Goal: Task Accomplishment & Management: Use online tool/utility

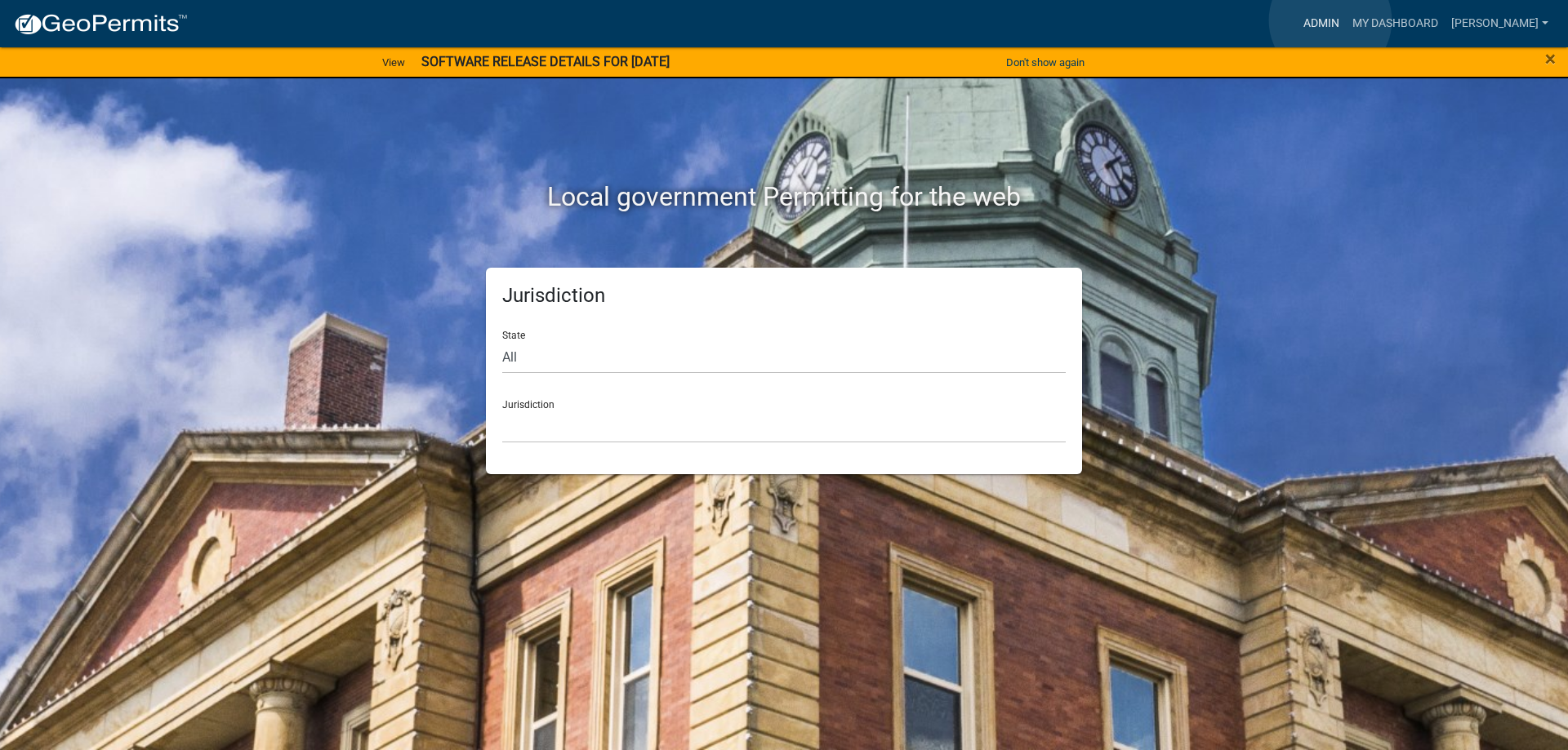
click at [1331, 20] on link "Admin" at bounding box center [1321, 23] width 49 height 31
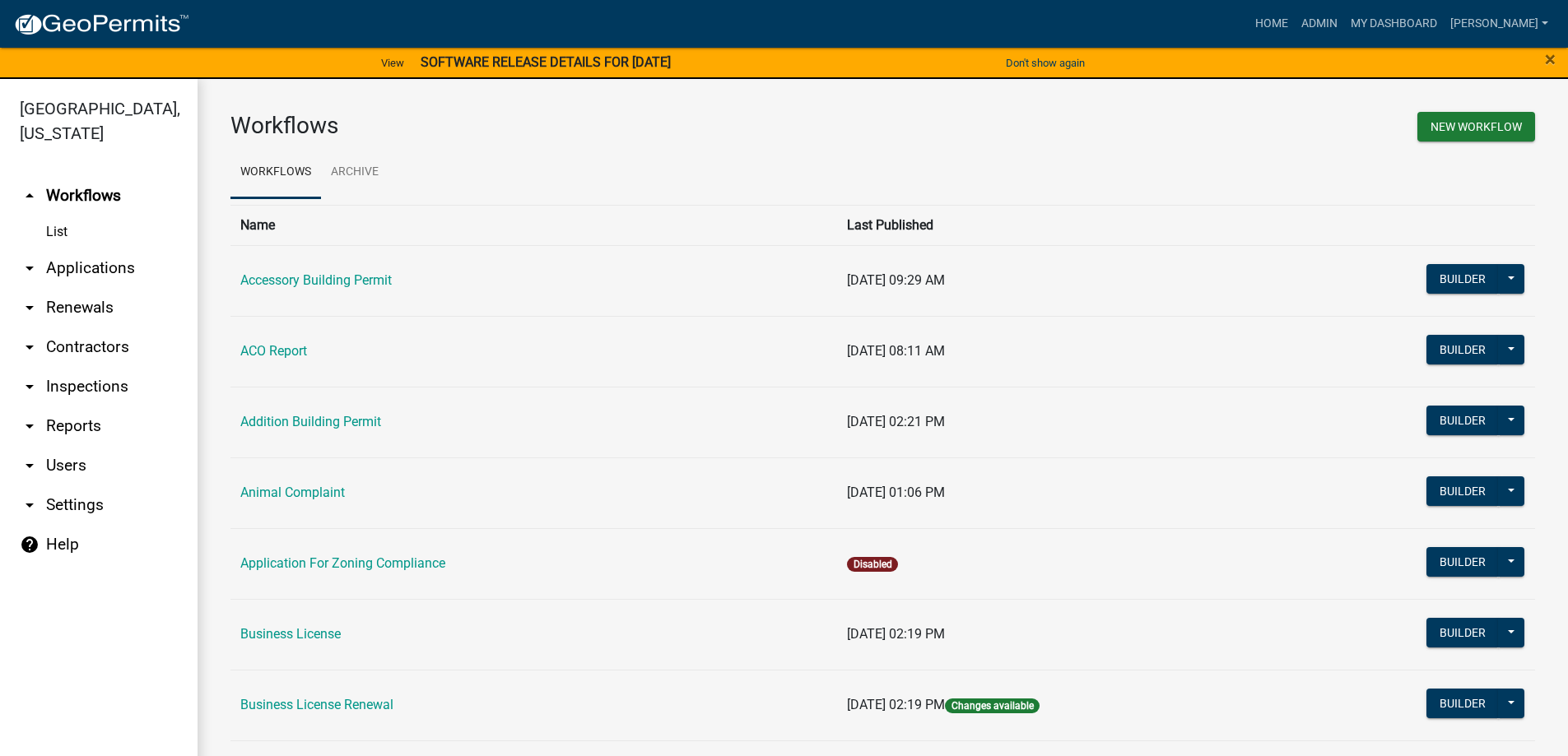
click at [95, 269] on link "arrow_drop_down Applications" at bounding box center [98, 268] width 197 height 40
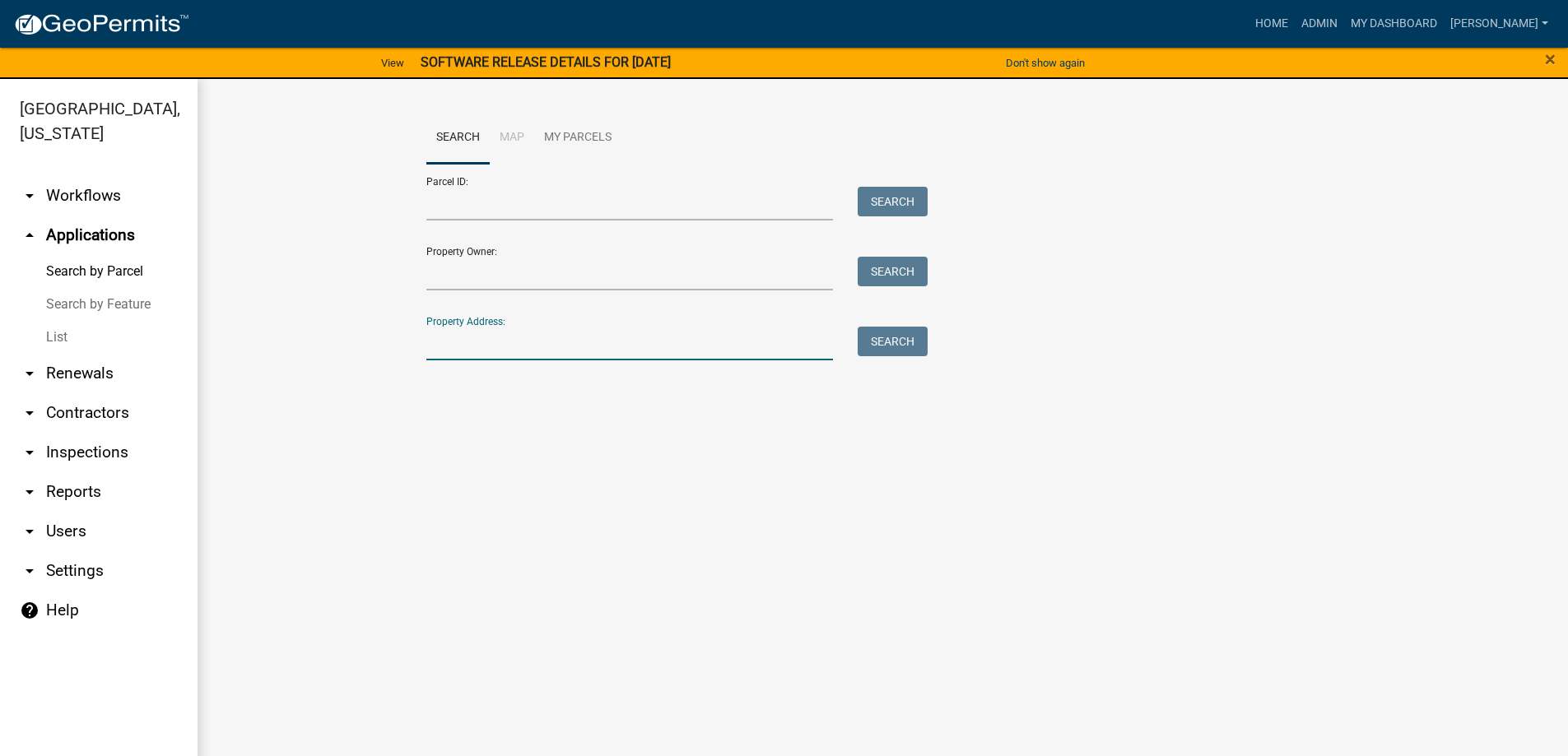
click at [480, 349] on input "Property Address:" at bounding box center [630, 343] width 407 height 34
type input "7650"
click at [906, 345] on button "Search" at bounding box center [893, 341] width 70 height 29
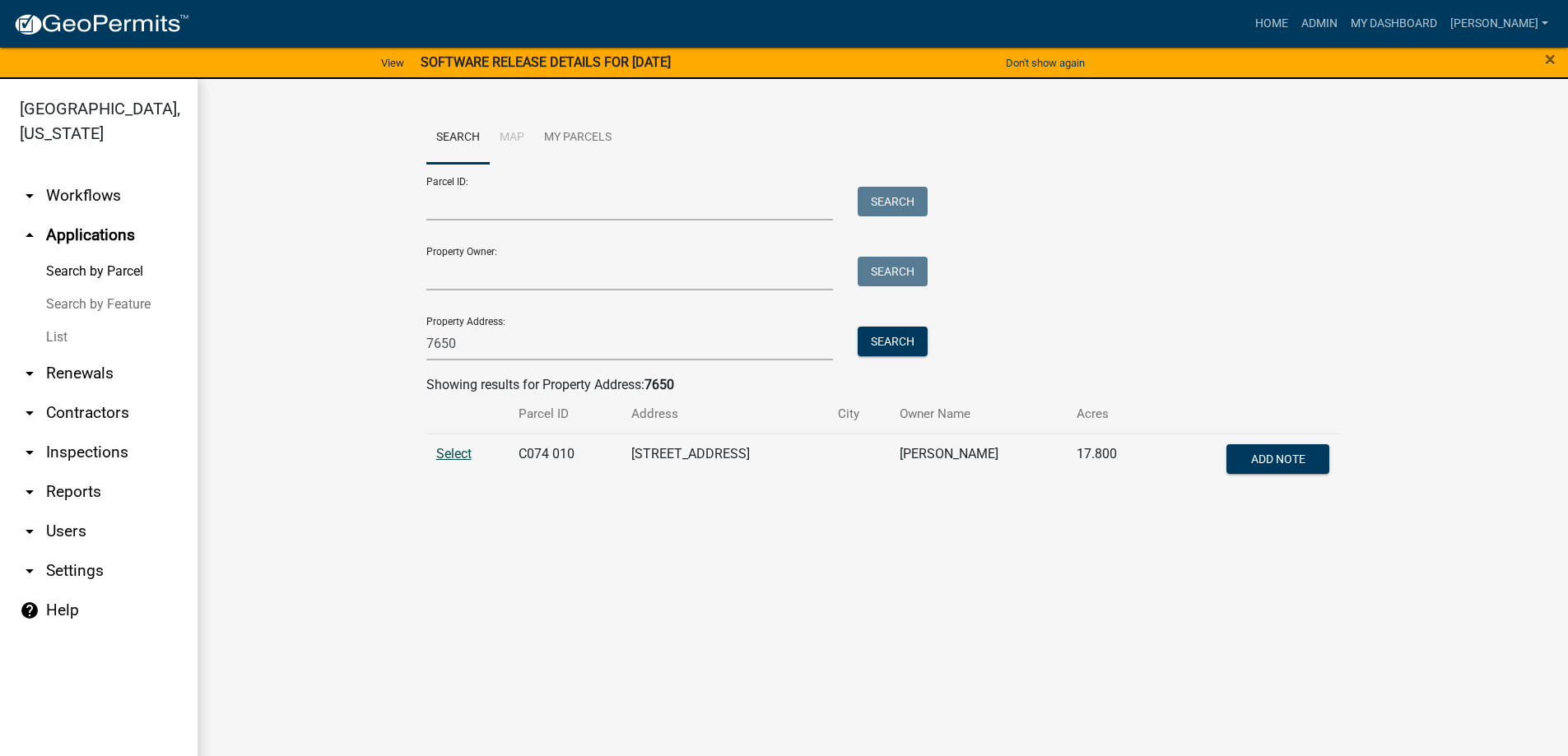
click at [459, 451] on span "Select" at bounding box center [454, 454] width 35 height 16
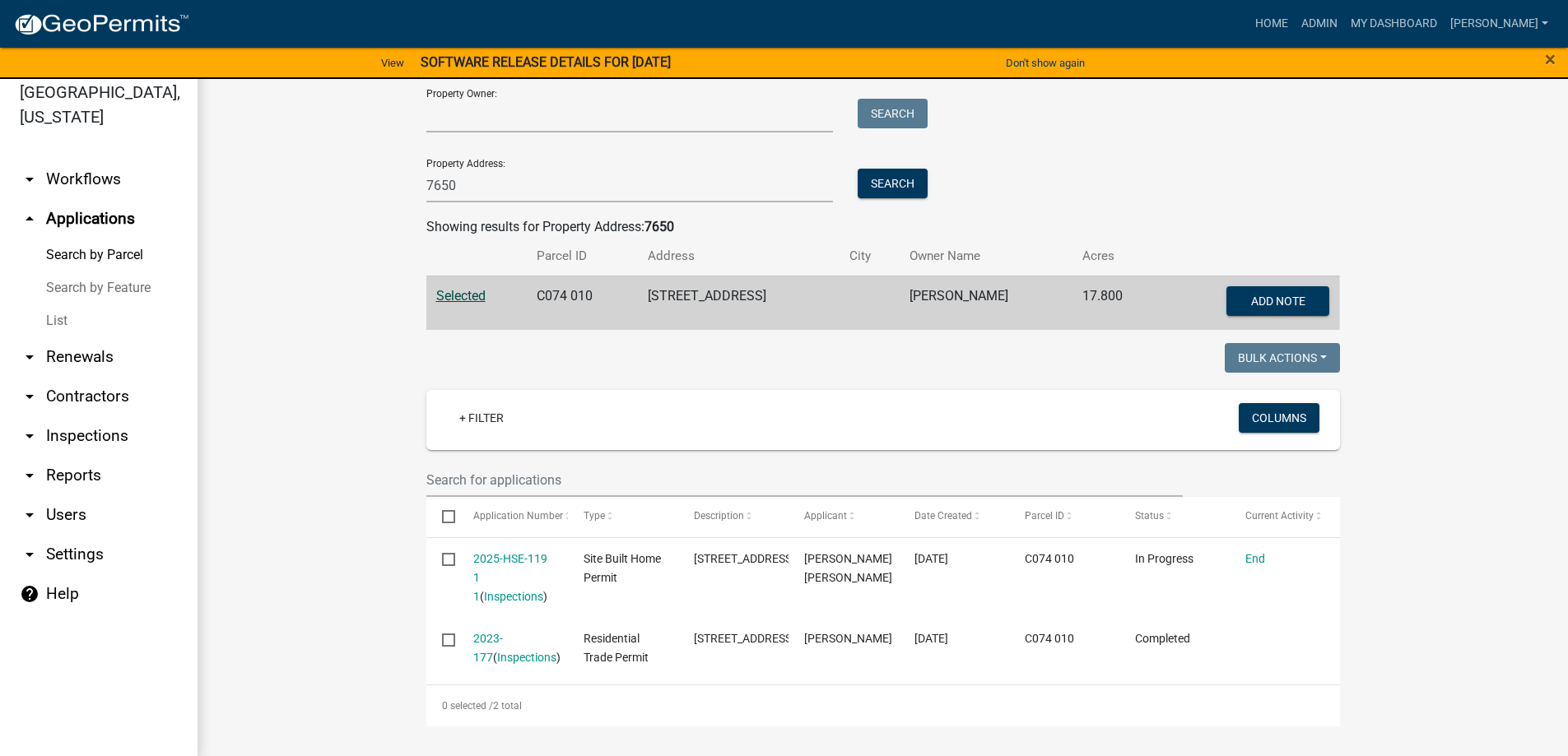
scroll to position [19, 0]
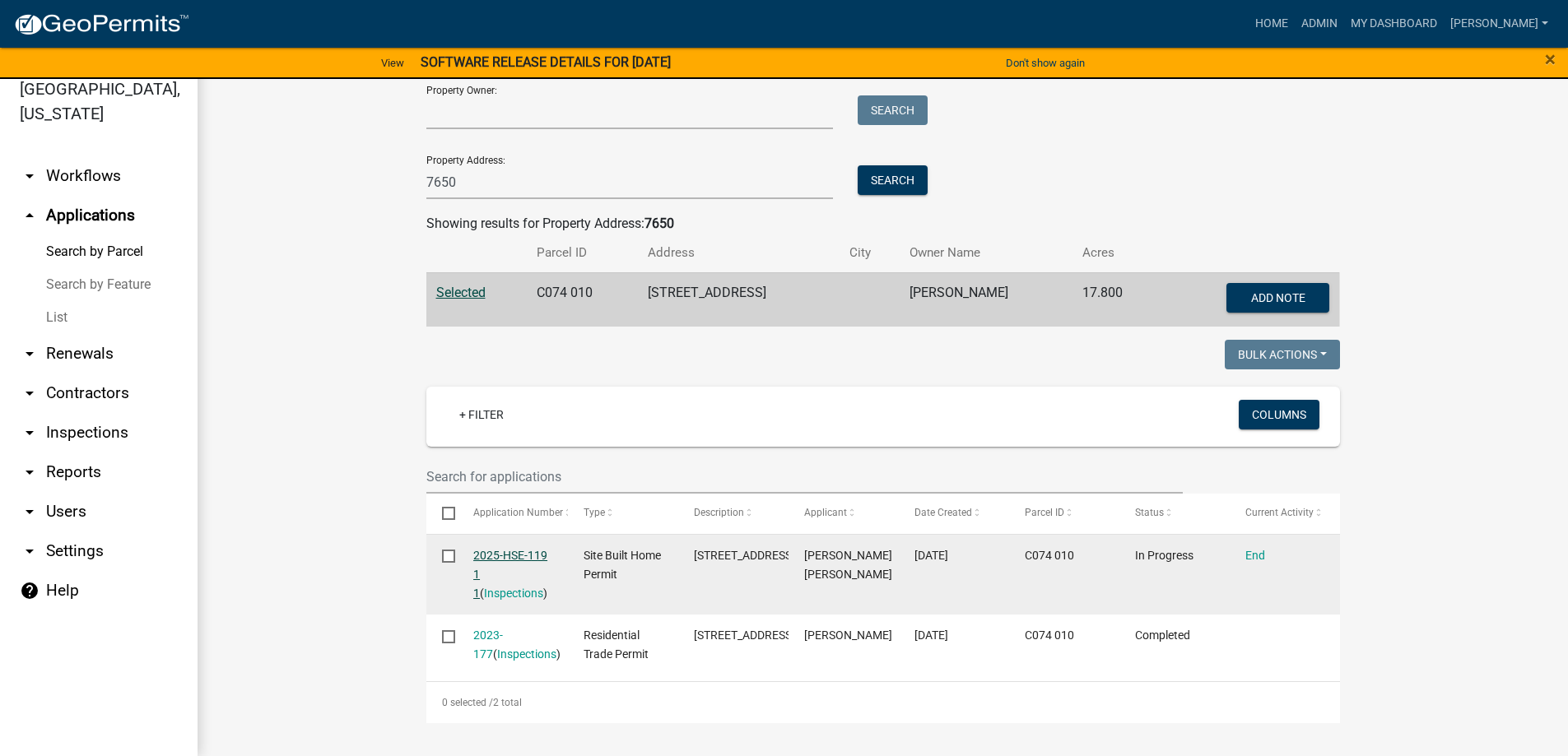
click at [503, 551] on link "2025-HSE-119 1 1" at bounding box center [510, 574] width 74 height 52
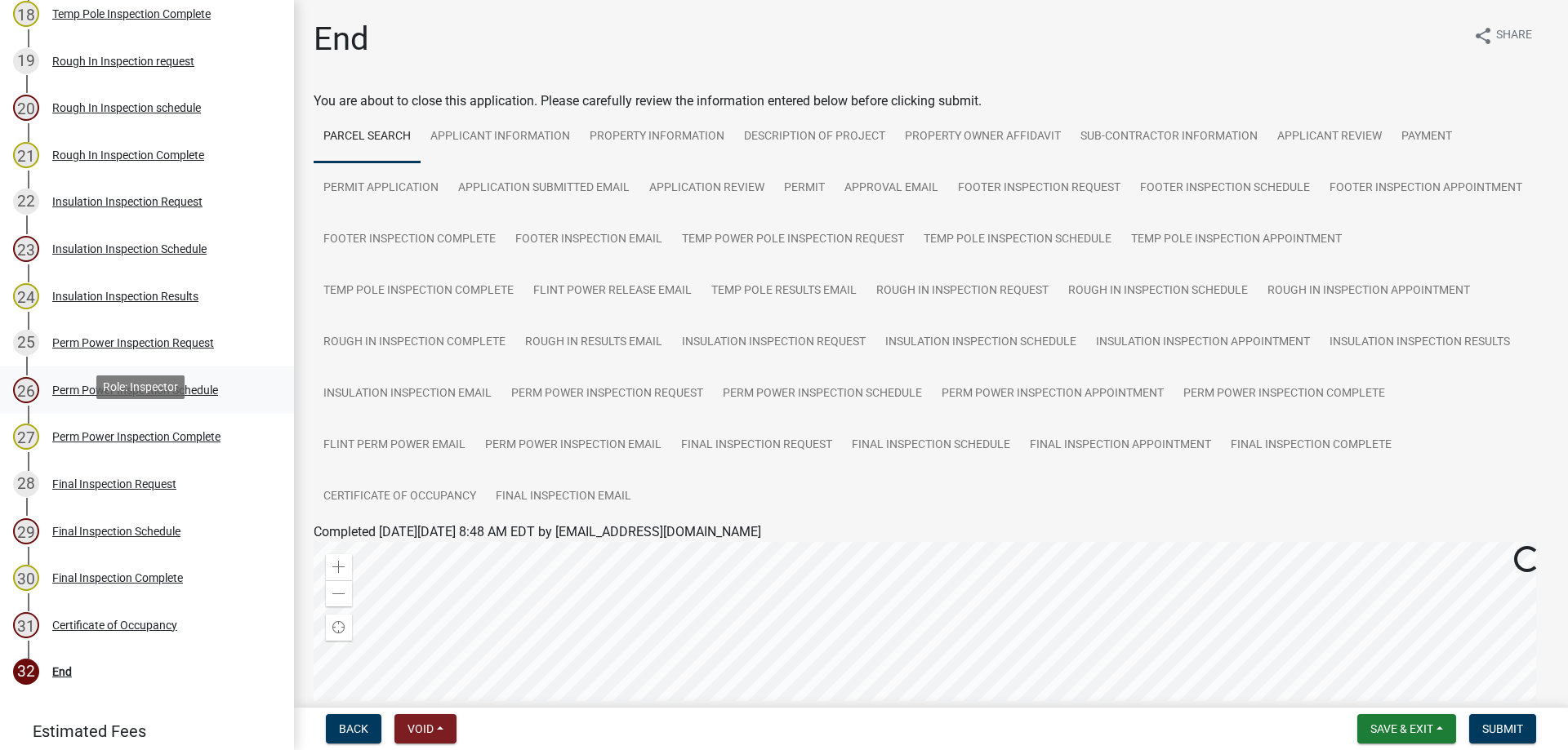
scroll to position [1155, 0]
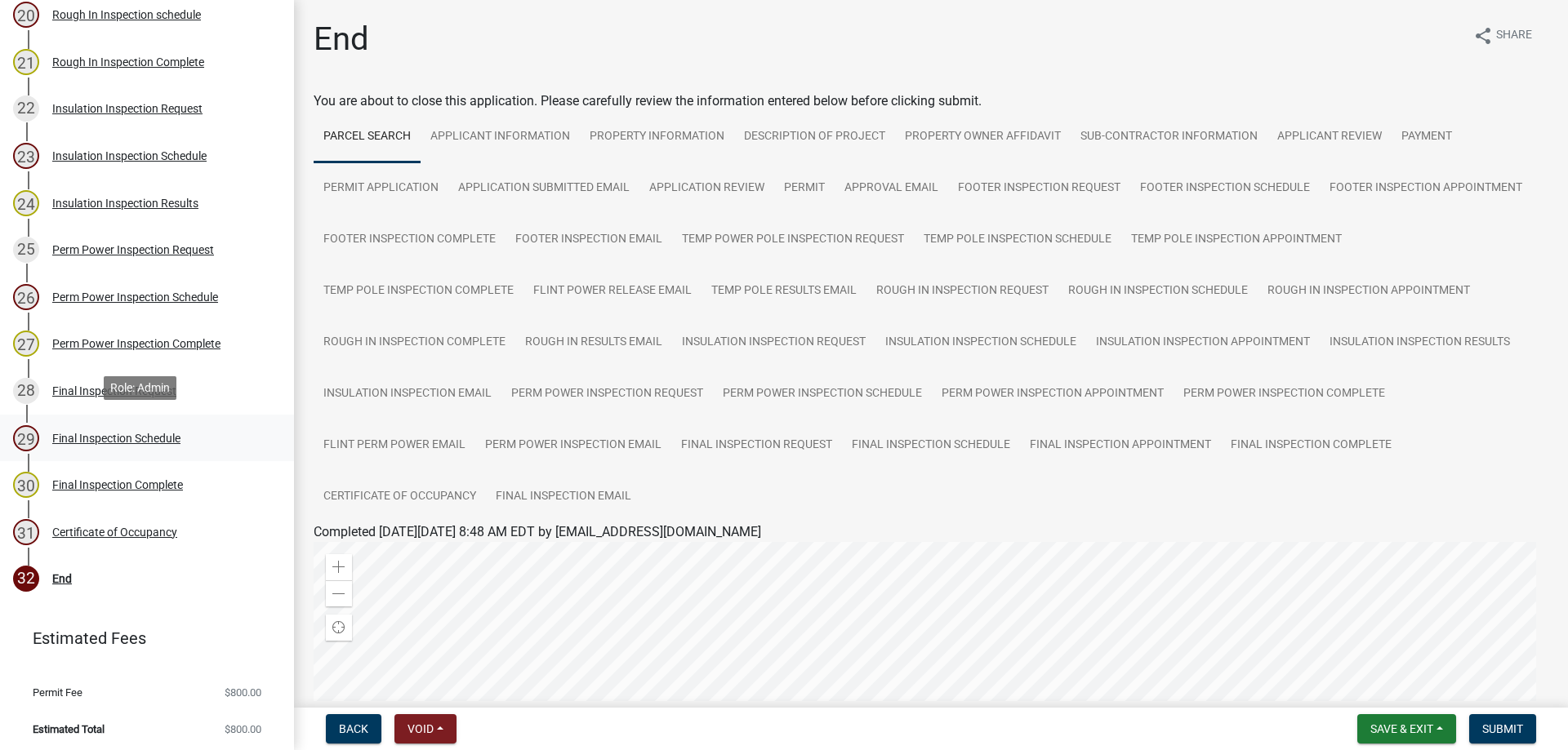
click at [97, 435] on div "Final Inspection Schedule" at bounding box center [116, 439] width 128 height 12
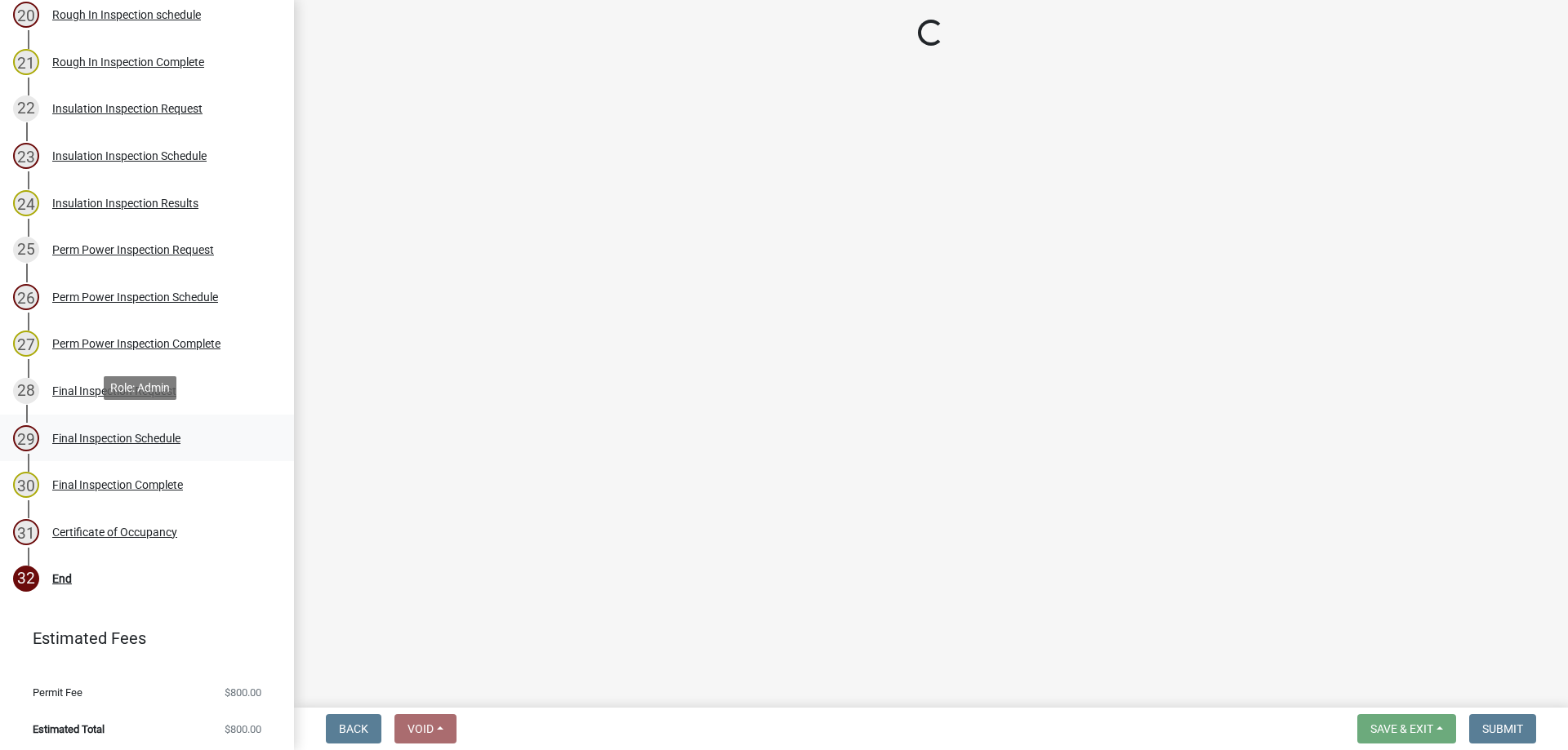
select select "a844a88f-ba44-4800-9e08-05e10520dbf6"
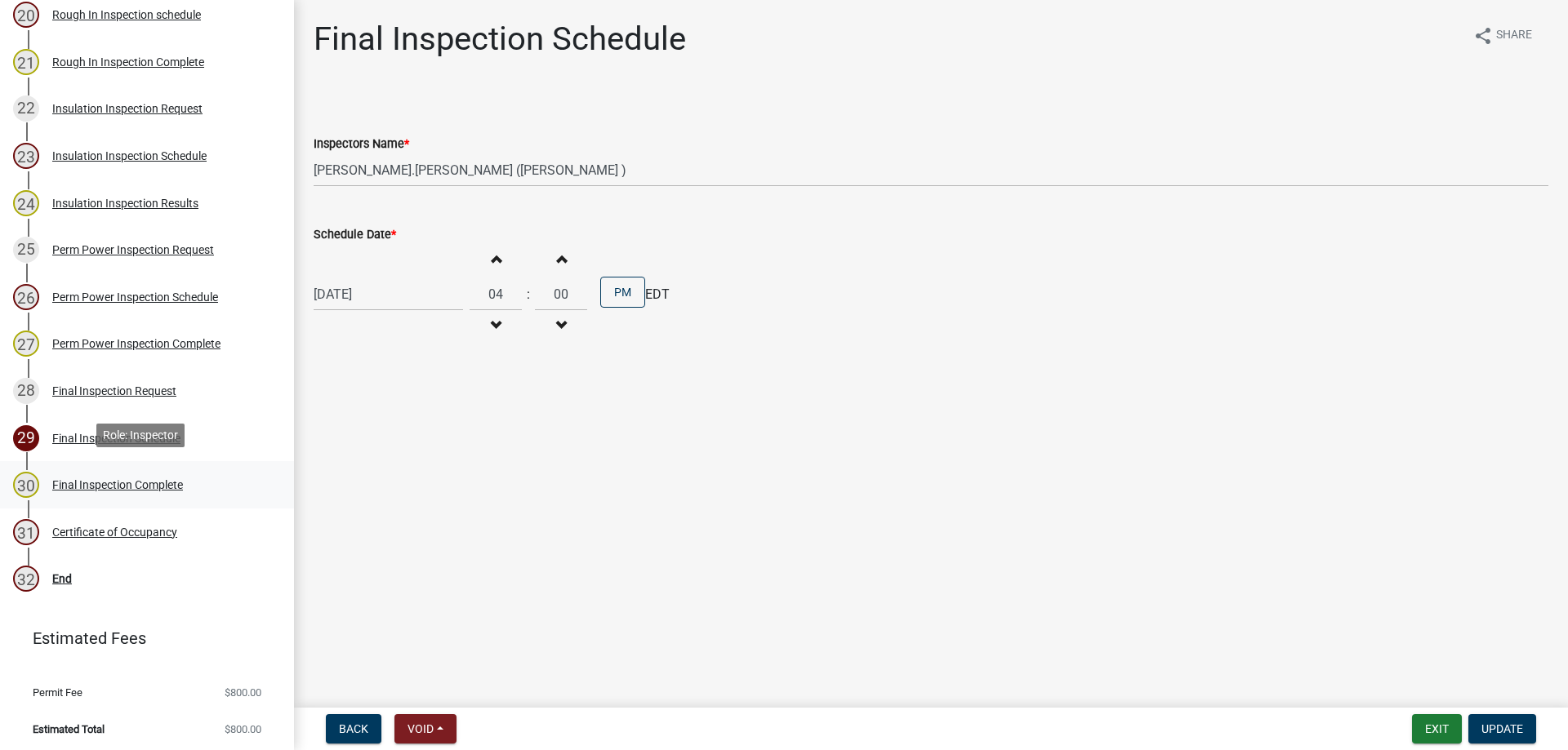
click at [101, 481] on div "Final Inspection Complete" at bounding box center [118, 485] width 131 height 12
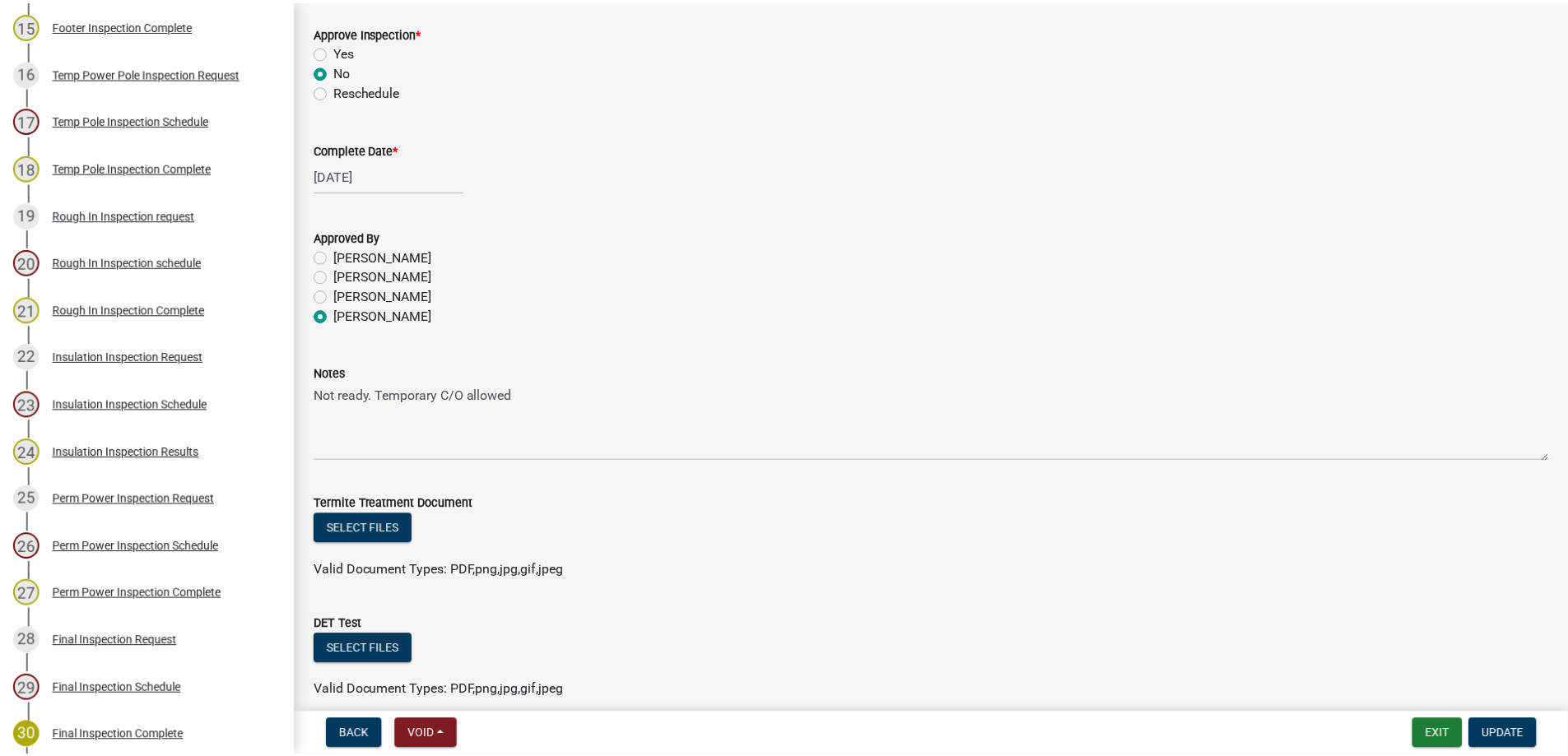
scroll to position [163, 0]
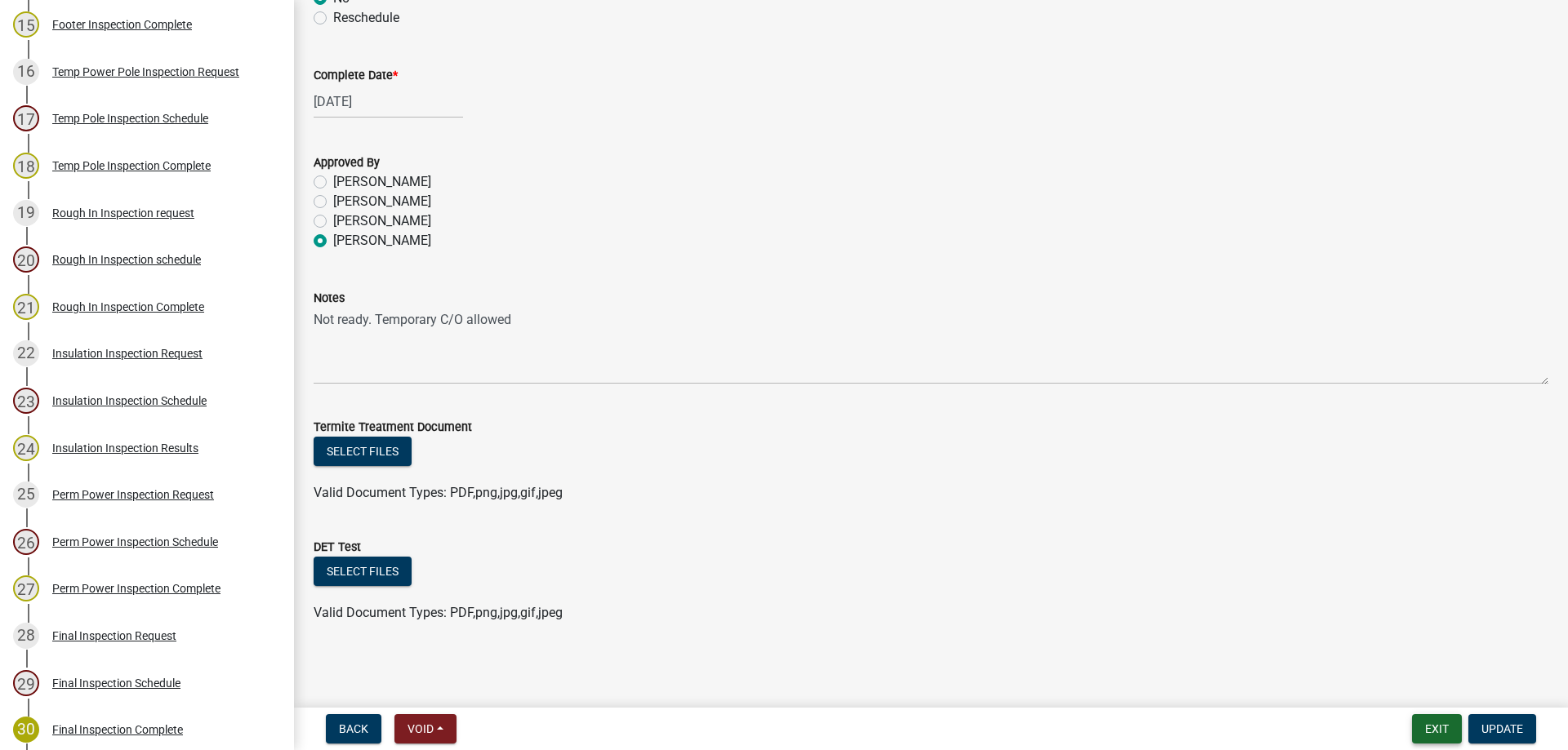
click at [1442, 734] on button "Exit" at bounding box center [1437, 729] width 50 height 29
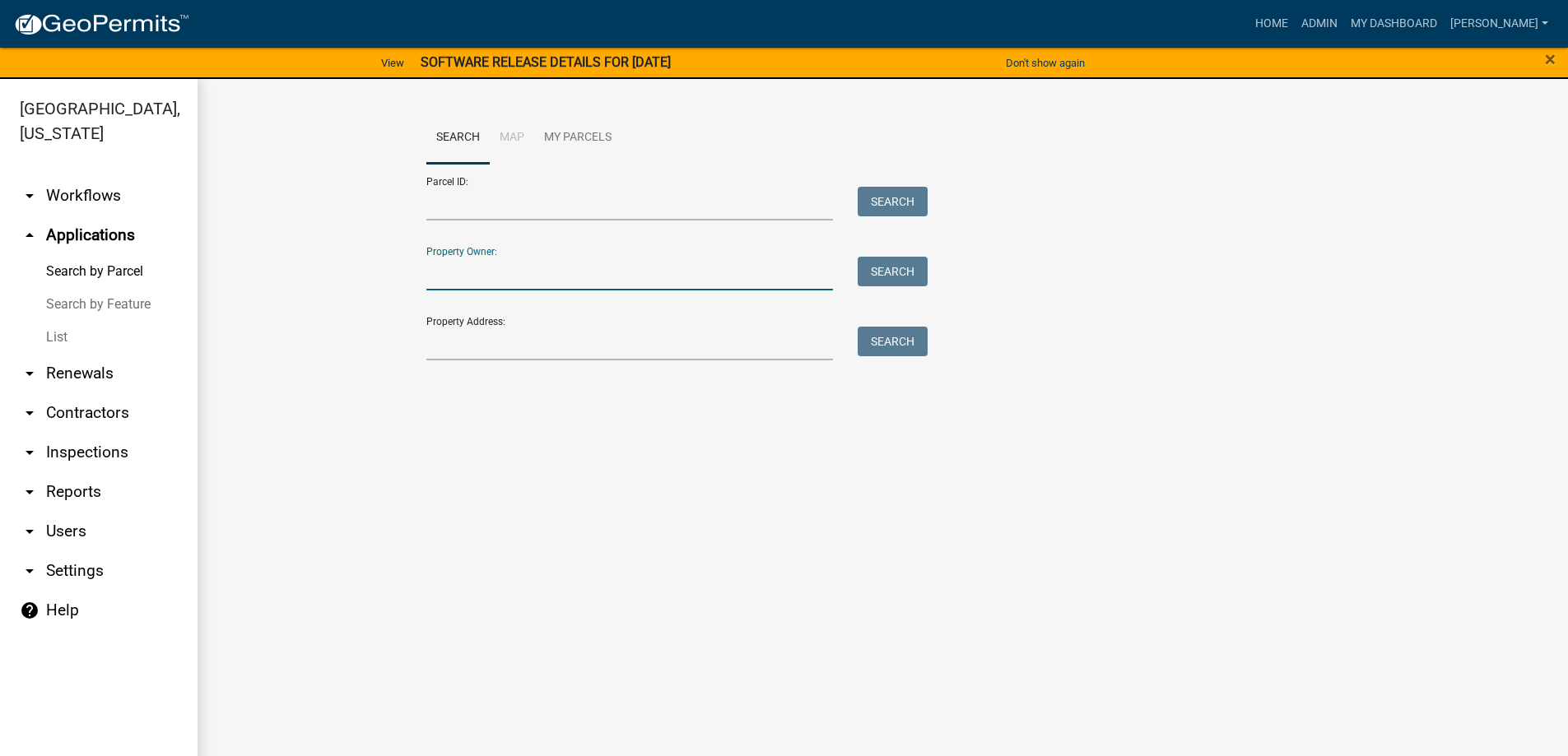
click at [460, 277] on input "Property Owner:" at bounding box center [630, 273] width 407 height 34
click at [498, 288] on input "troy" at bounding box center [630, 273] width 407 height 34
type input "t"
click at [503, 284] on input "troy" at bounding box center [630, 273] width 407 height 34
type input "troy"
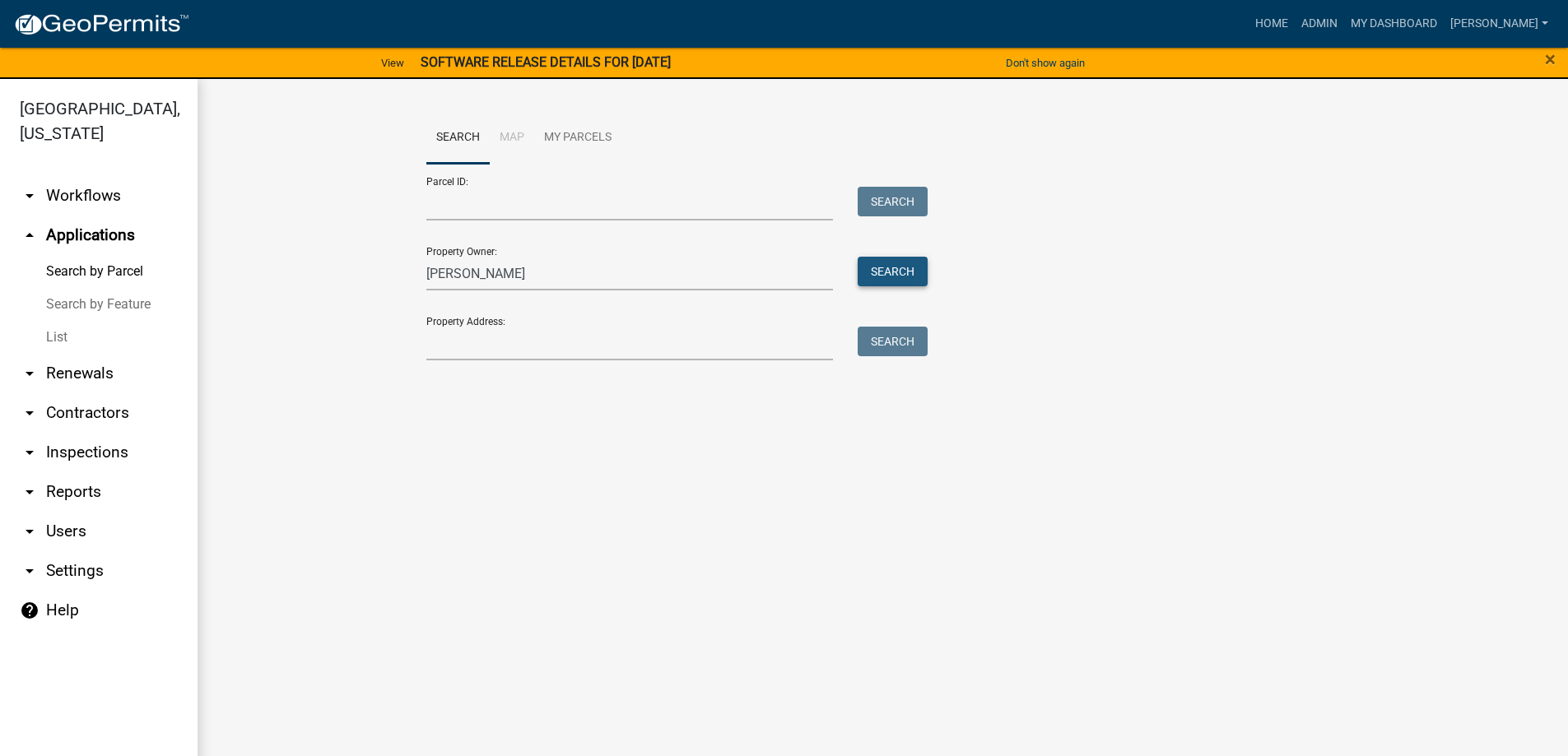
click at [899, 263] on button "Search" at bounding box center [893, 271] width 70 height 29
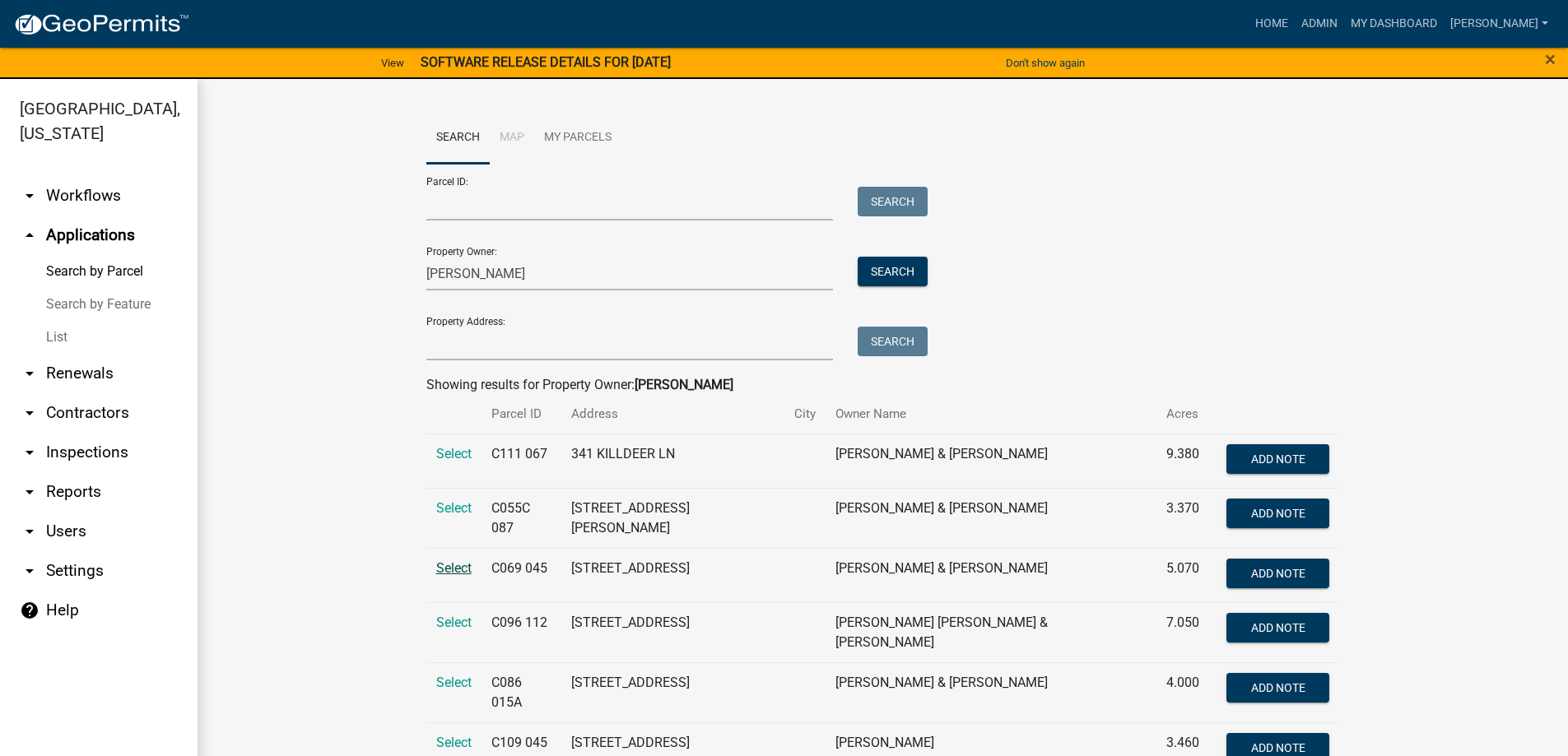
click at [460, 567] on span "Select" at bounding box center [454, 568] width 35 height 16
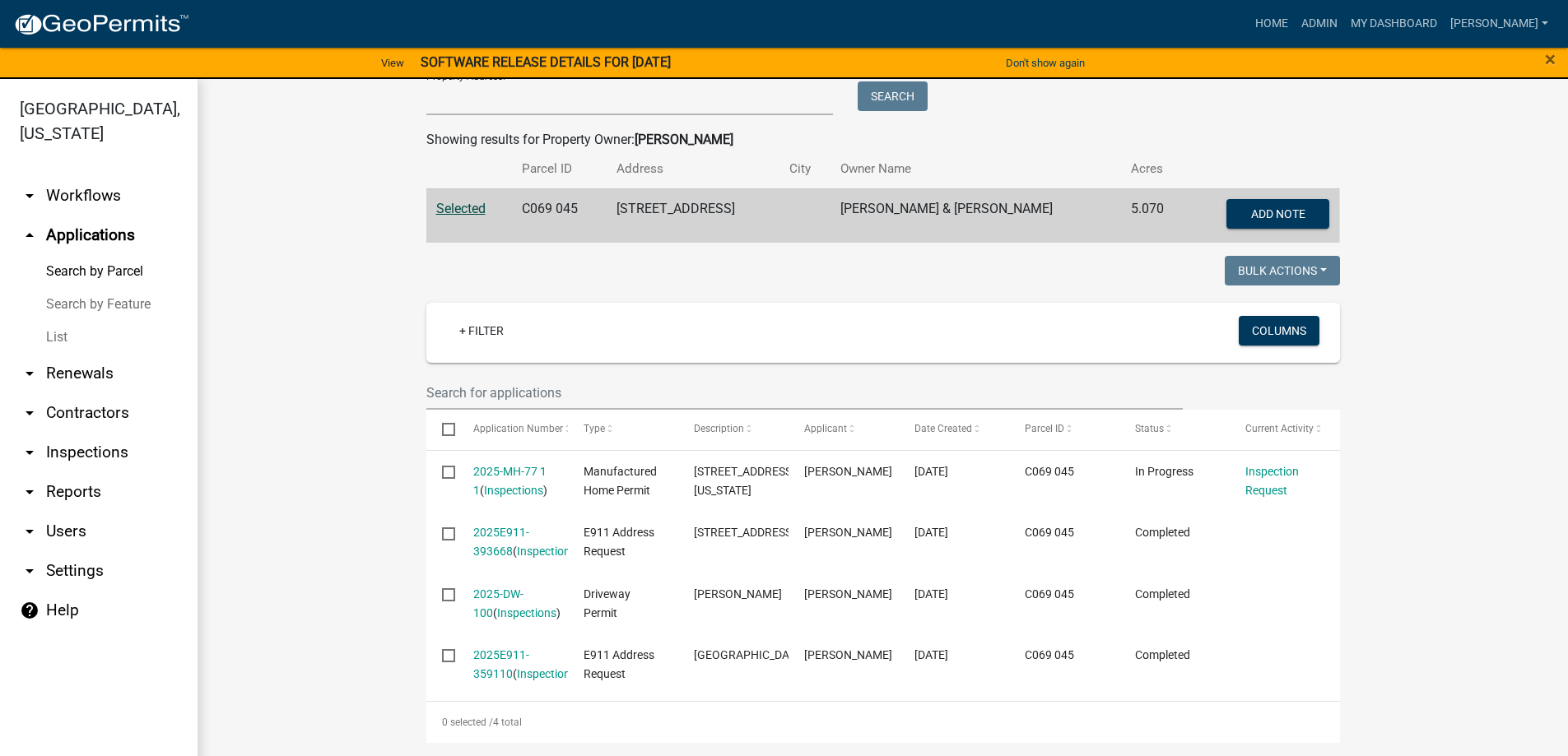
scroll to position [320, 0]
click at [76, 339] on link "List" at bounding box center [98, 337] width 197 height 33
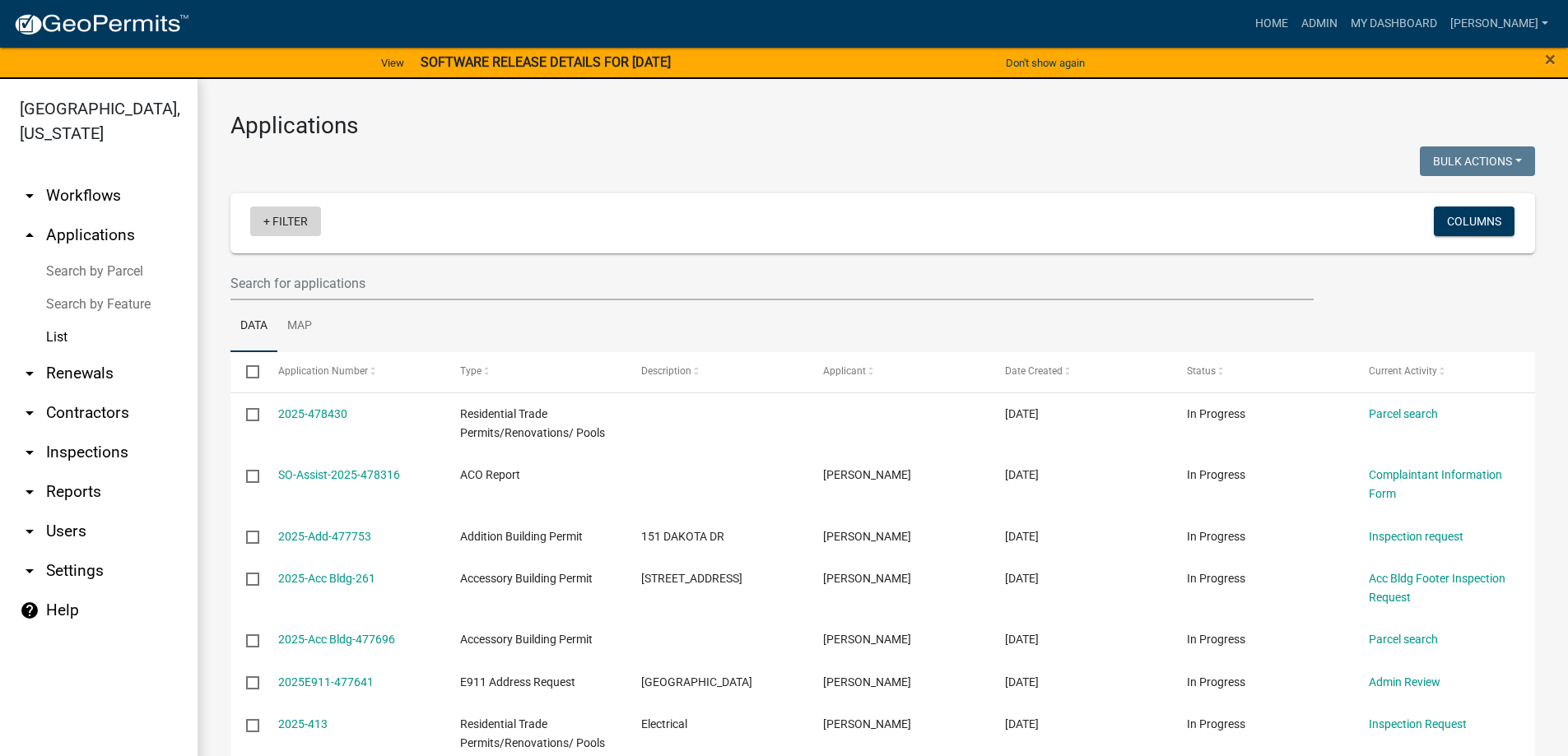
click at [285, 223] on link "+ Filter" at bounding box center [285, 222] width 71 height 29
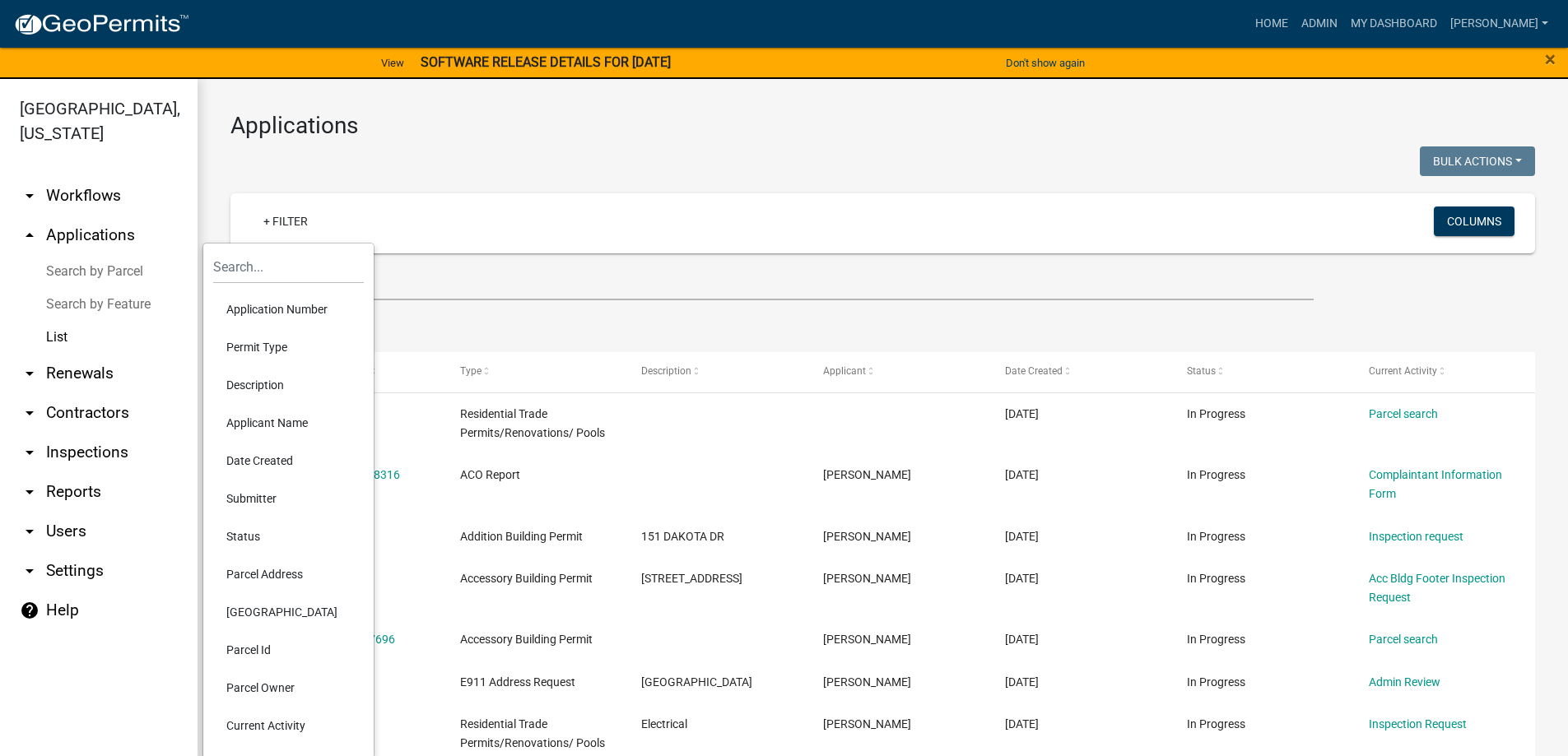
click at [289, 344] on li "Permit Type" at bounding box center [288, 347] width 151 height 38
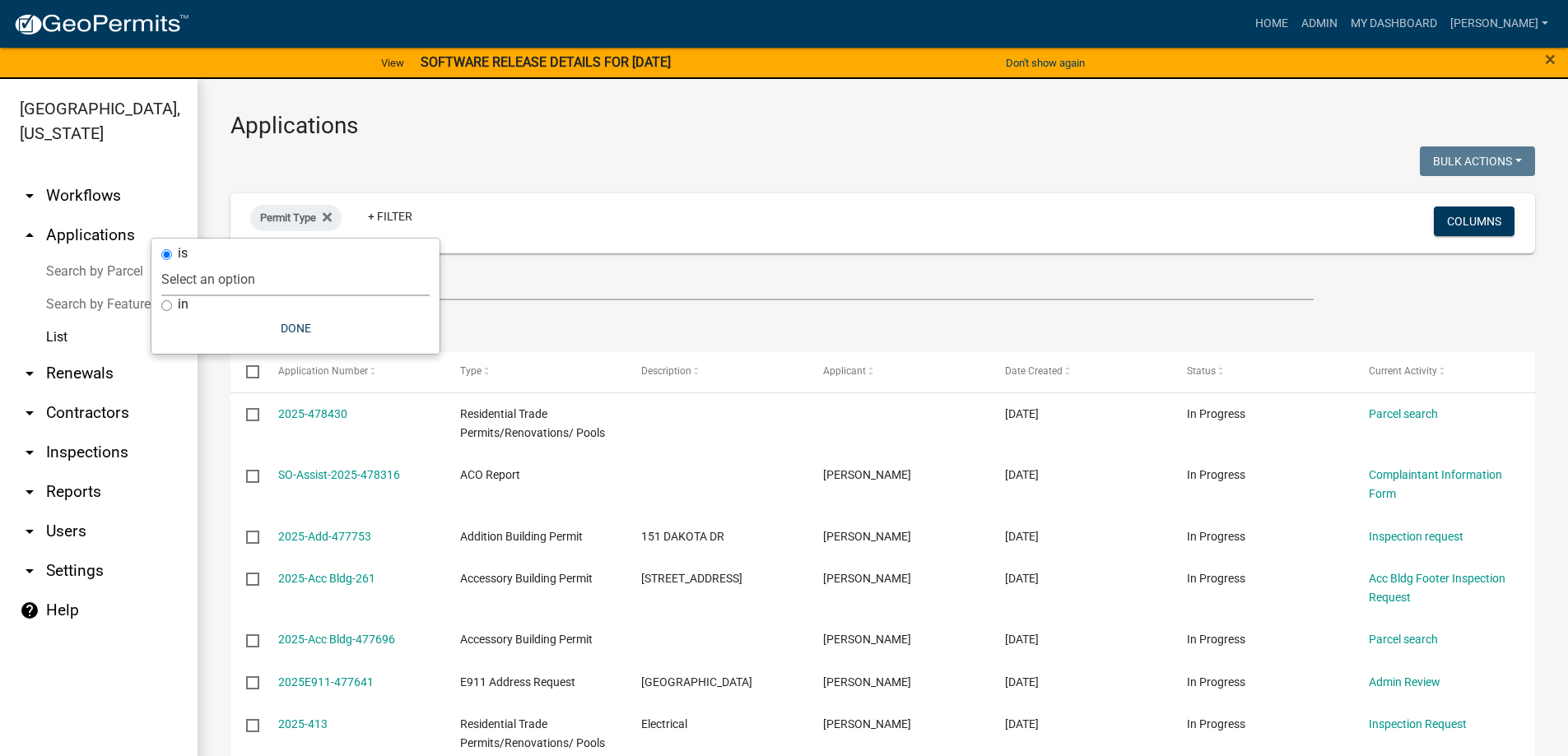
click at [273, 283] on select "Select an option Accessory Building Permit ACO Report Addition Building Permit …" at bounding box center [295, 279] width 268 height 34
select select "83687b67-c90e-4c28-bc0e-621cad1b4bcb"
click at [222, 262] on select "Select an option Accessory Building Permit ACO Report Addition Building Permit …" at bounding box center [295, 279] width 268 height 34
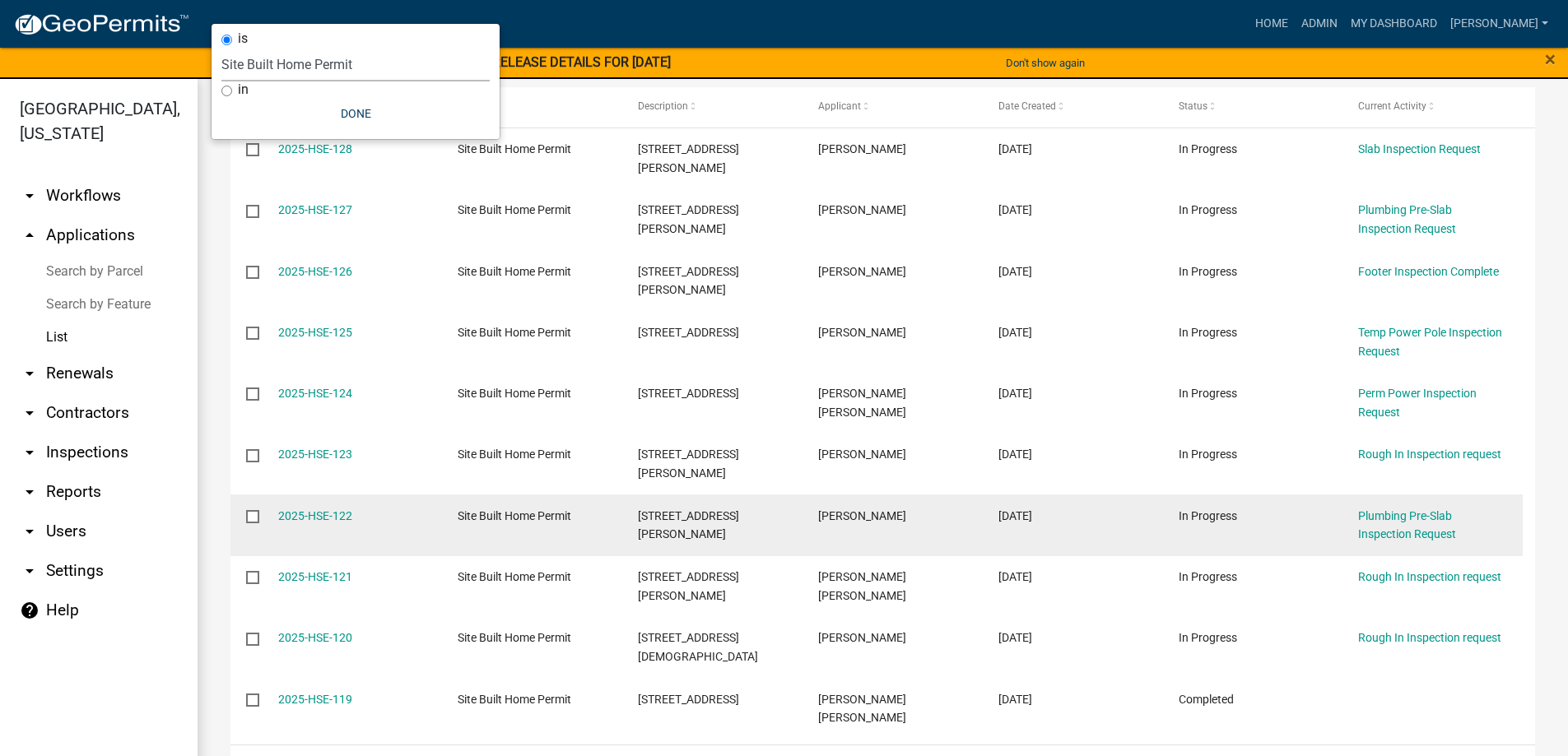
scroll to position [266, 0]
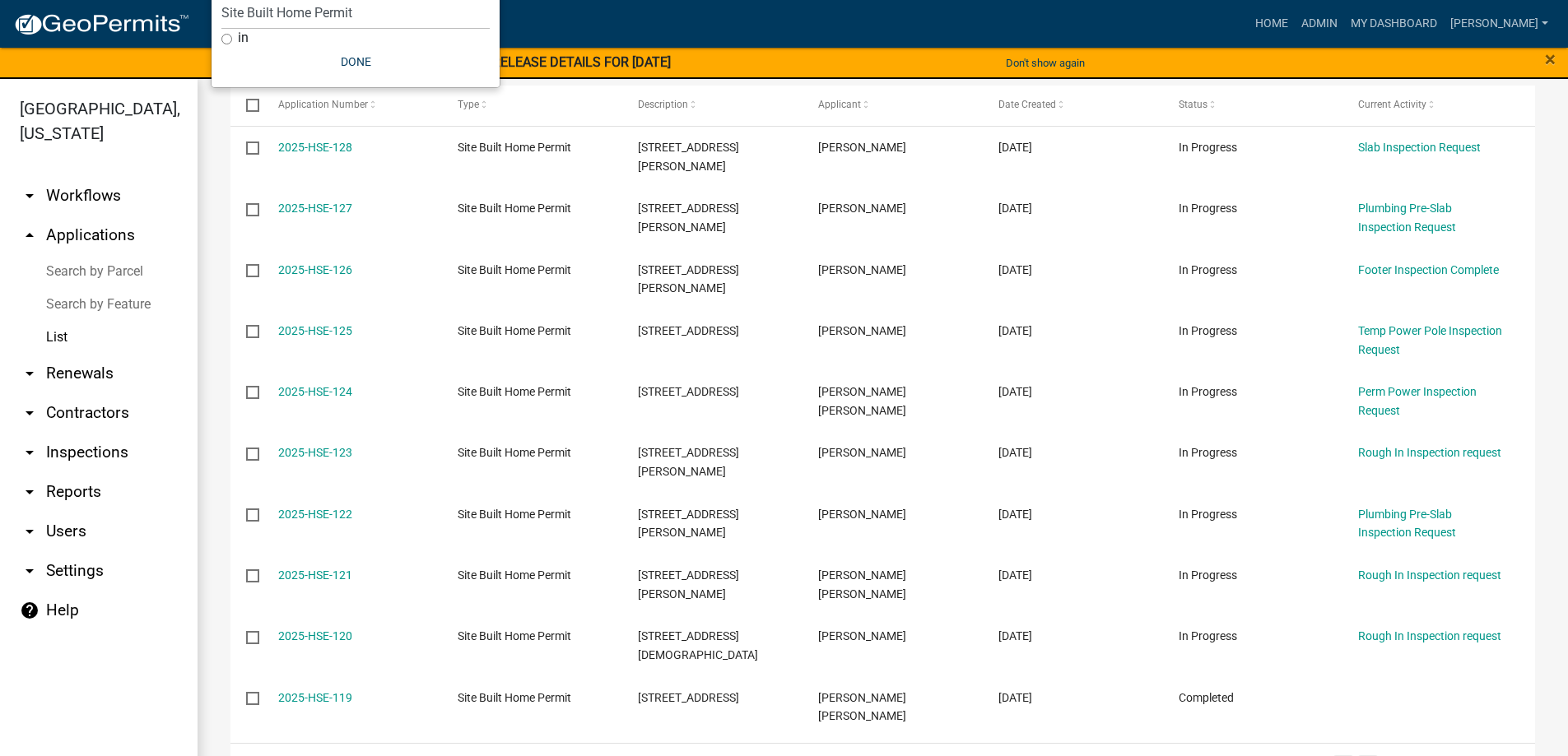
click at [1358, 756] on link "2" at bounding box center [1368, 765] width 19 height 18
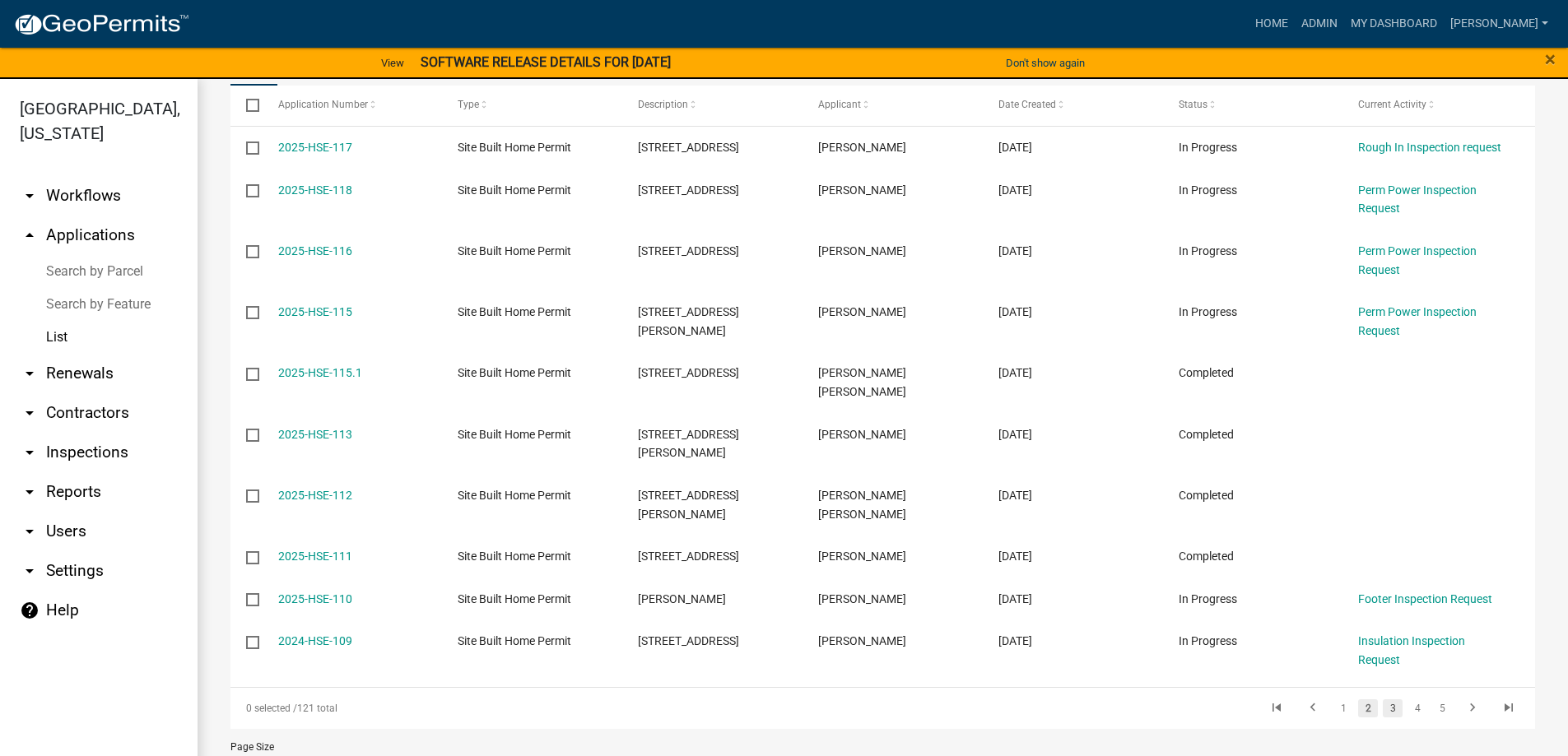
click at [1382, 700] on link "3" at bounding box center [1392, 708] width 19 height 18
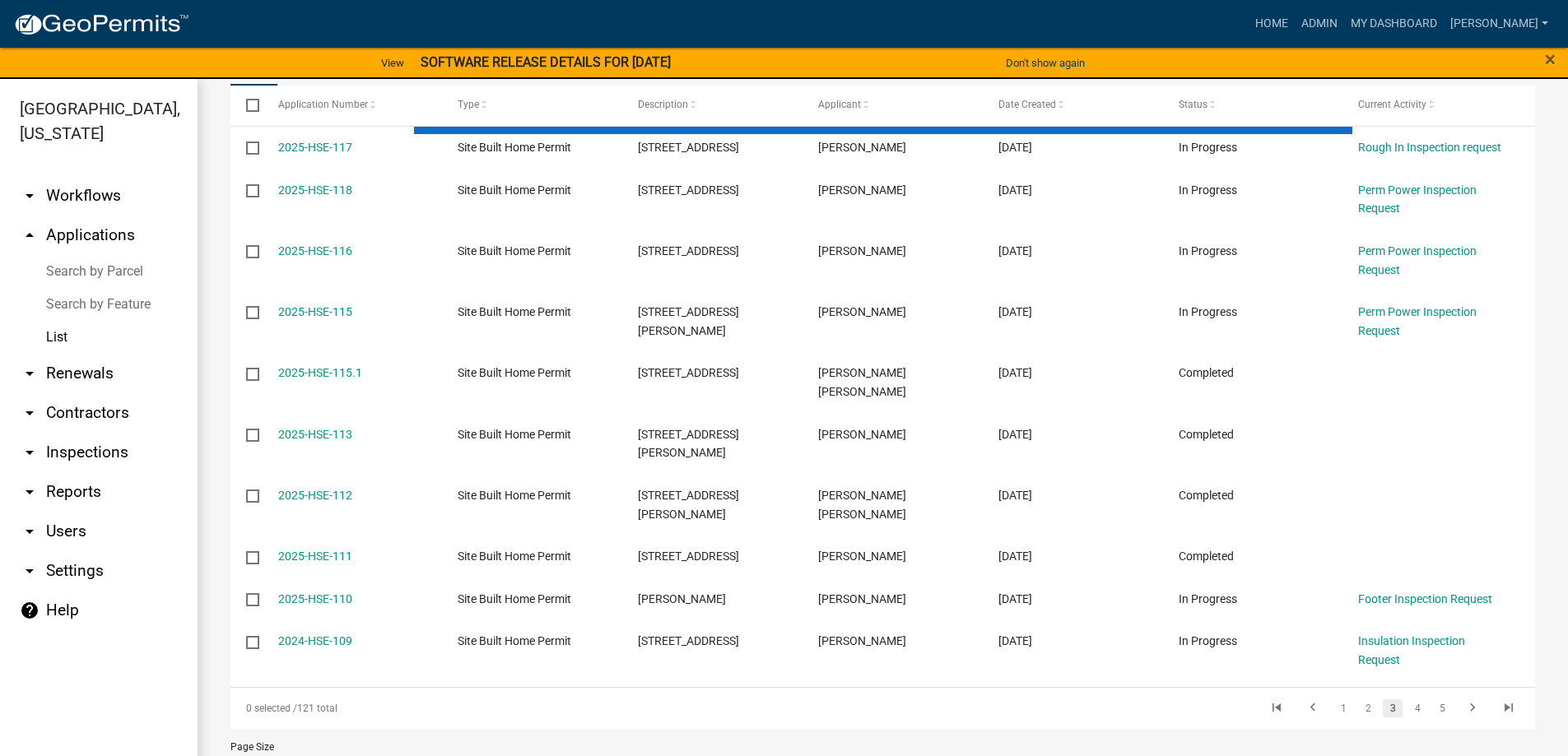
scroll to position [211, 0]
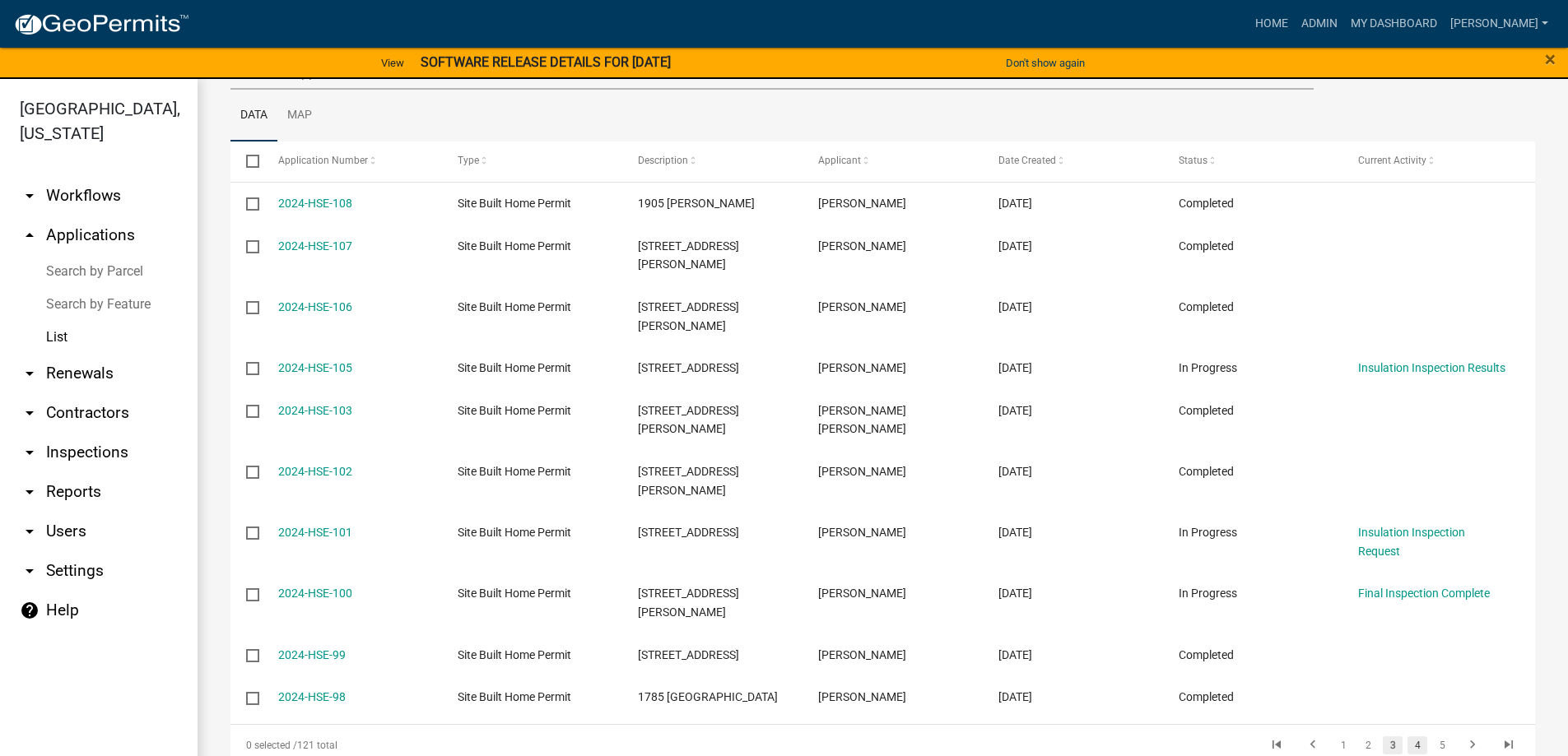
click at [1407, 737] on link "4" at bounding box center [1416, 745] width 19 height 18
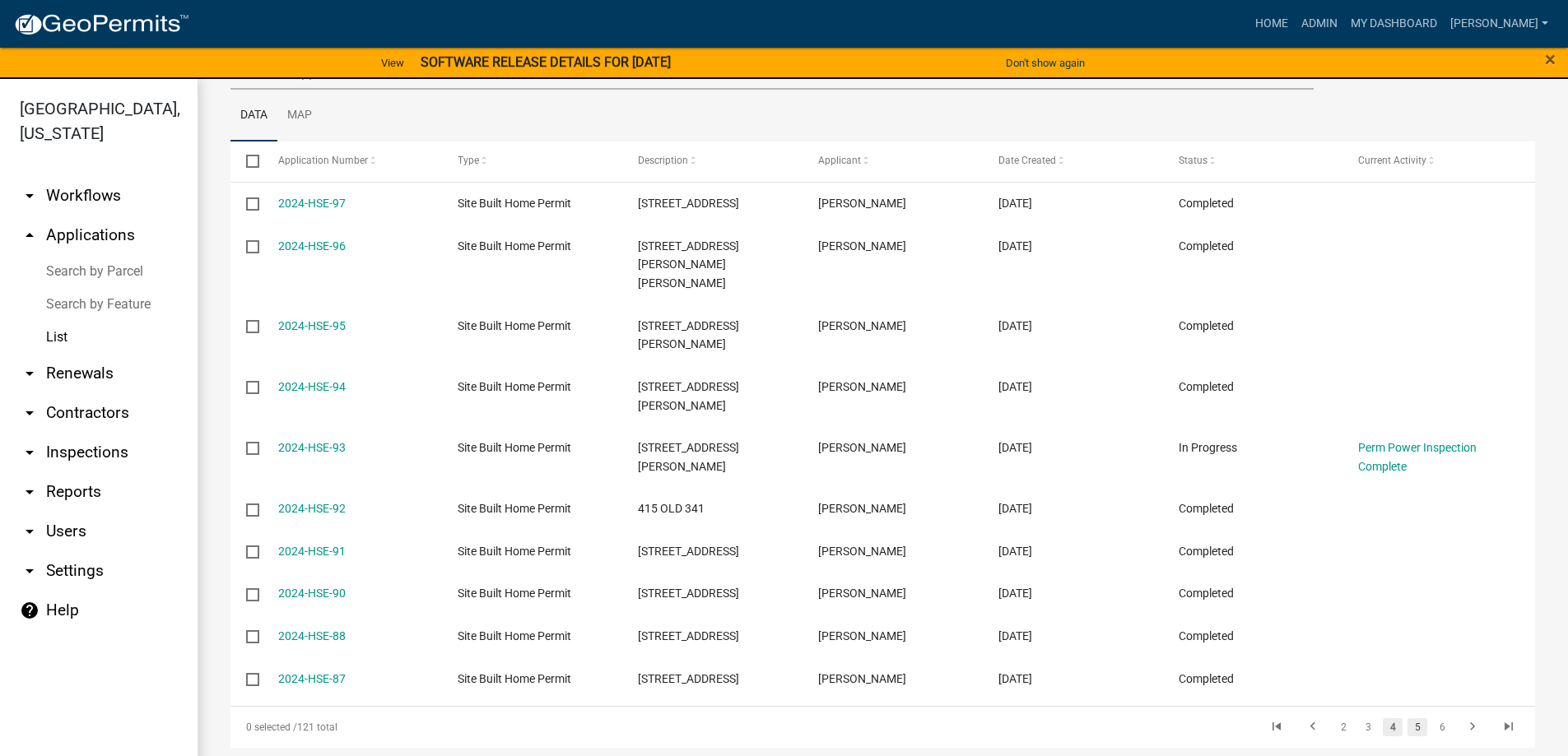
click at [1407, 718] on link "5" at bounding box center [1416, 727] width 19 height 18
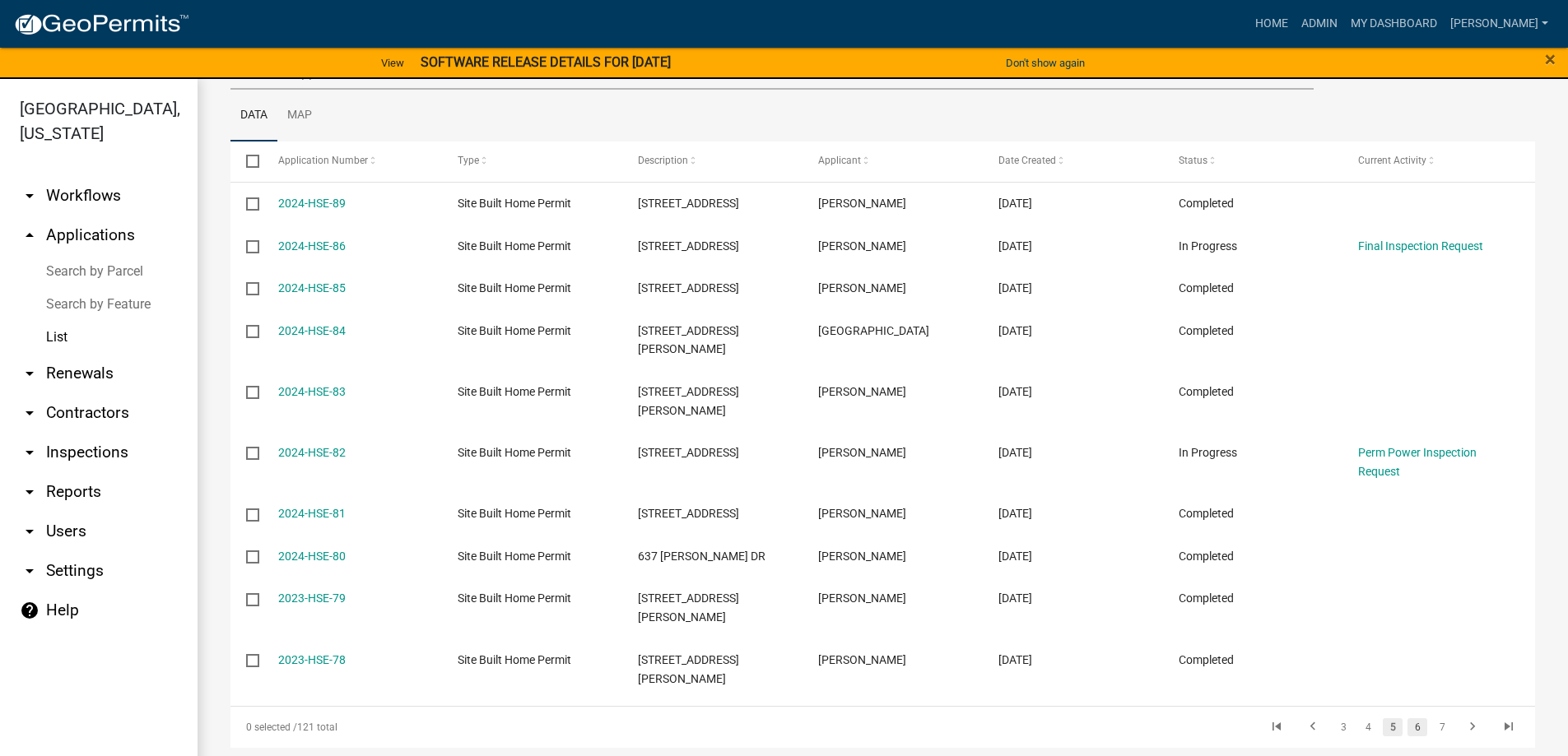
click at [1411, 718] on link "6" at bounding box center [1416, 727] width 19 height 18
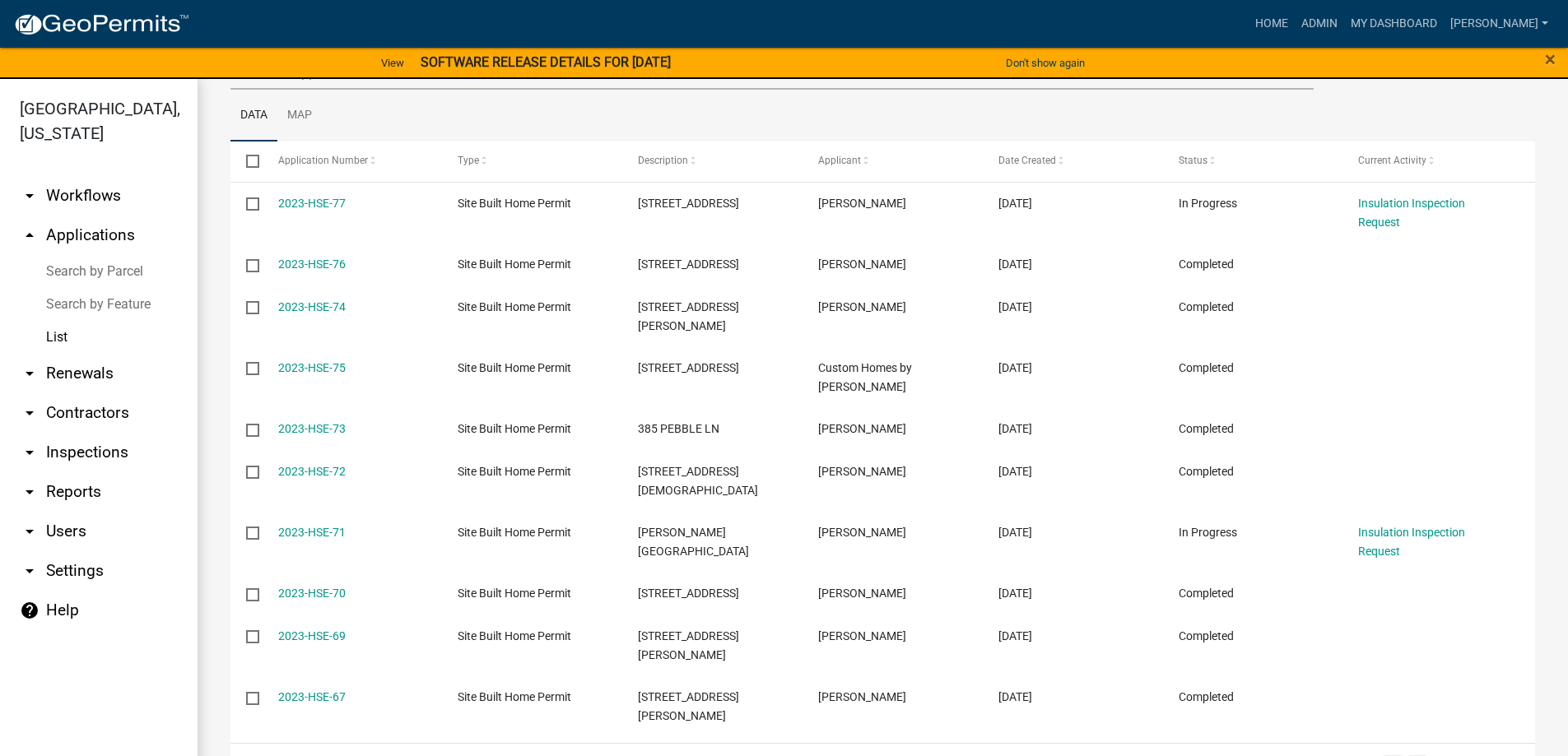
click at [1407, 756] on link "7" at bounding box center [1416, 765] width 19 height 18
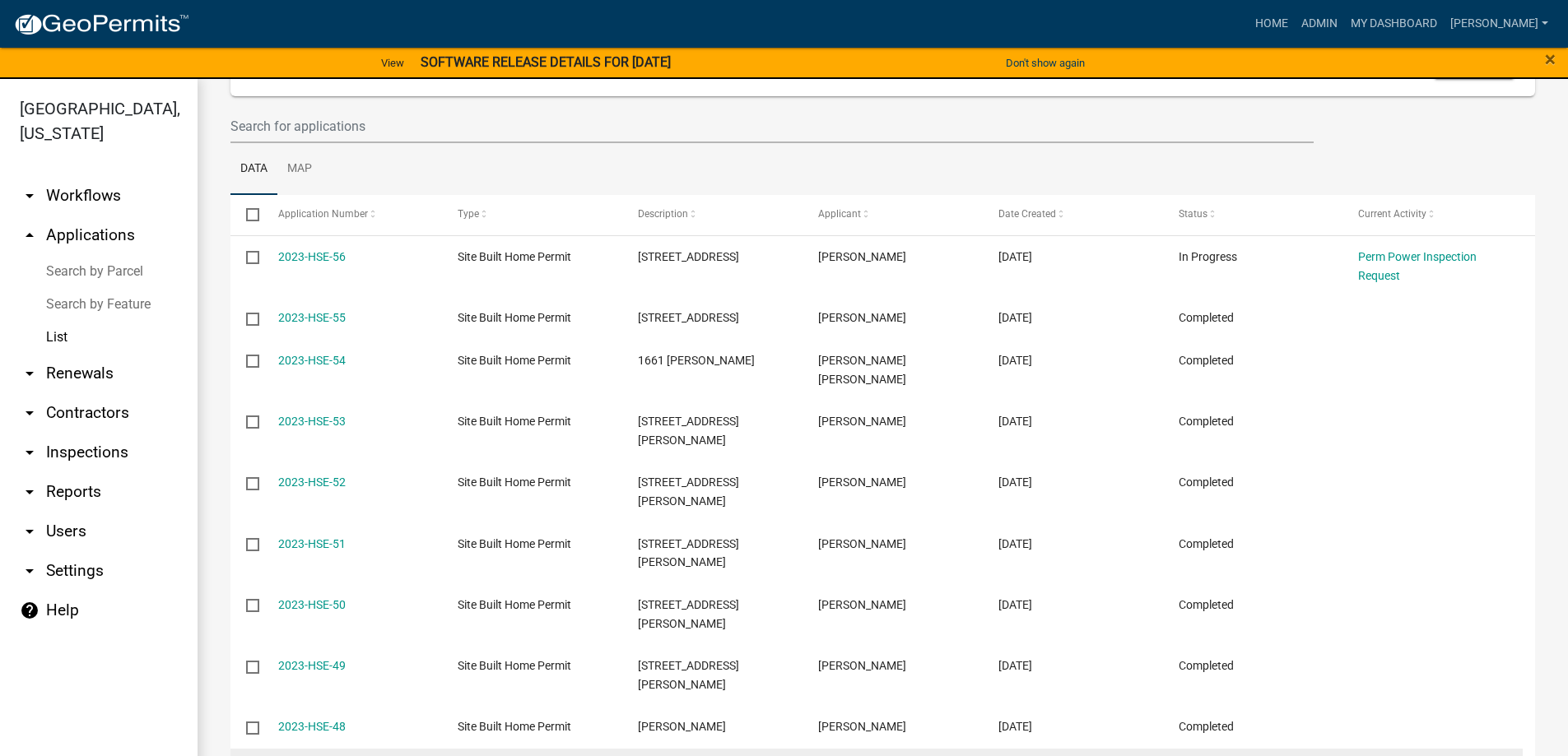
scroll to position [128, 0]
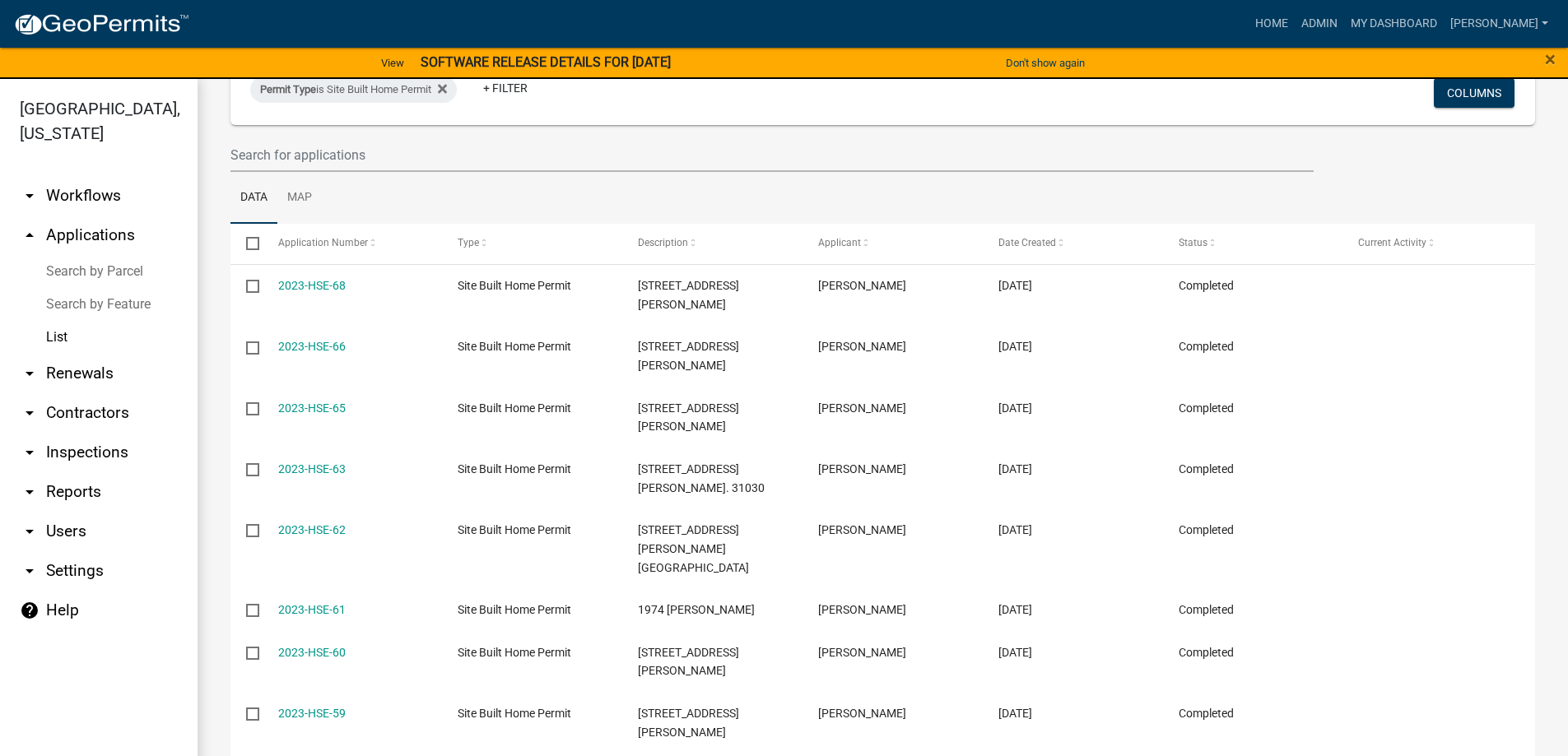
click at [1304, 730] on datatable-body "2023-HSE-68 Site Built Home Permit 2720 SMITH CHAPEL RD Luke Yoder 08/28/2023 C…" at bounding box center [882, 565] width 1304 height 599
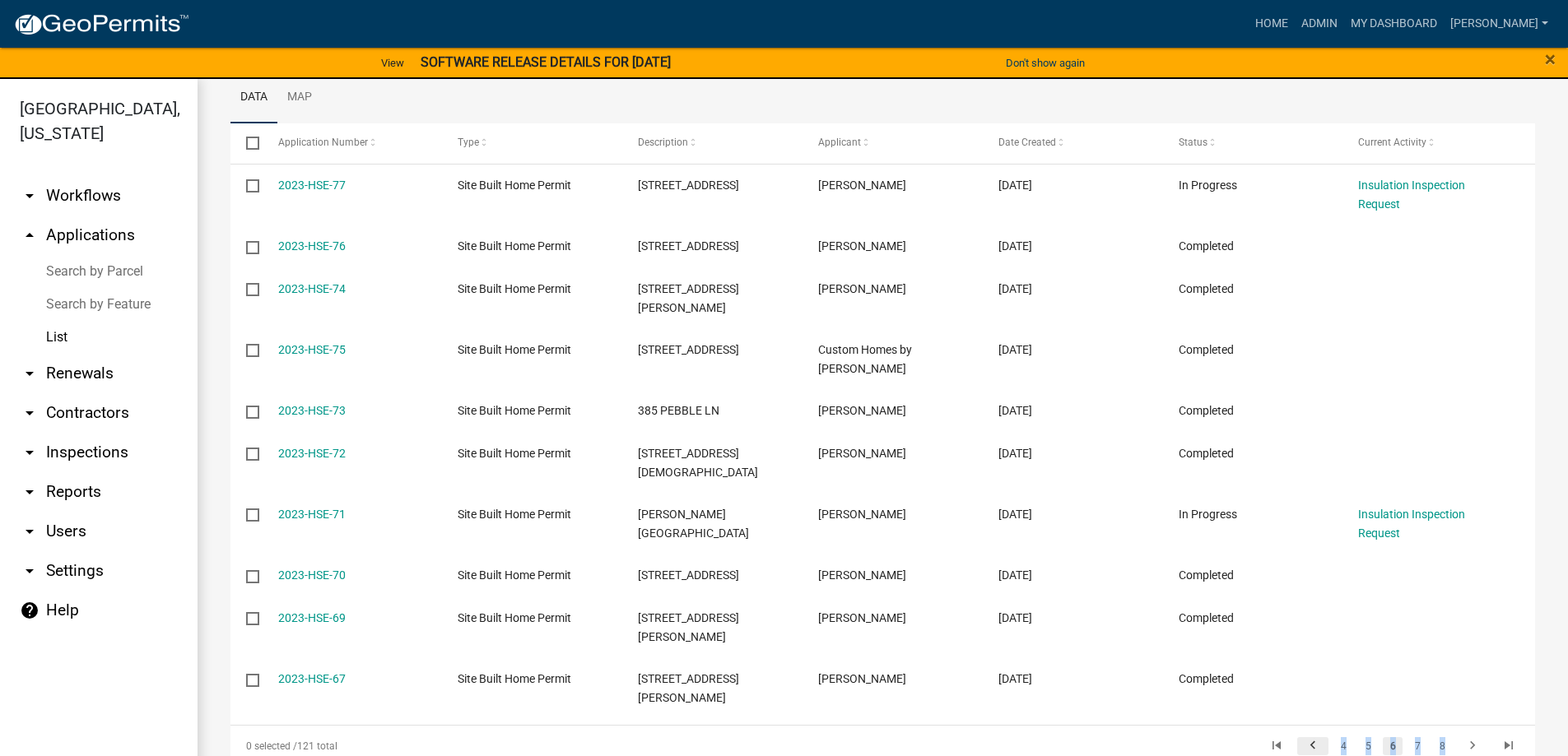
click at [1300, 733] on li at bounding box center [1312, 746] width 36 height 28
click at [1304, 739] on icon "go to previous page" at bounding box center [1312, 748] width 21 height 19
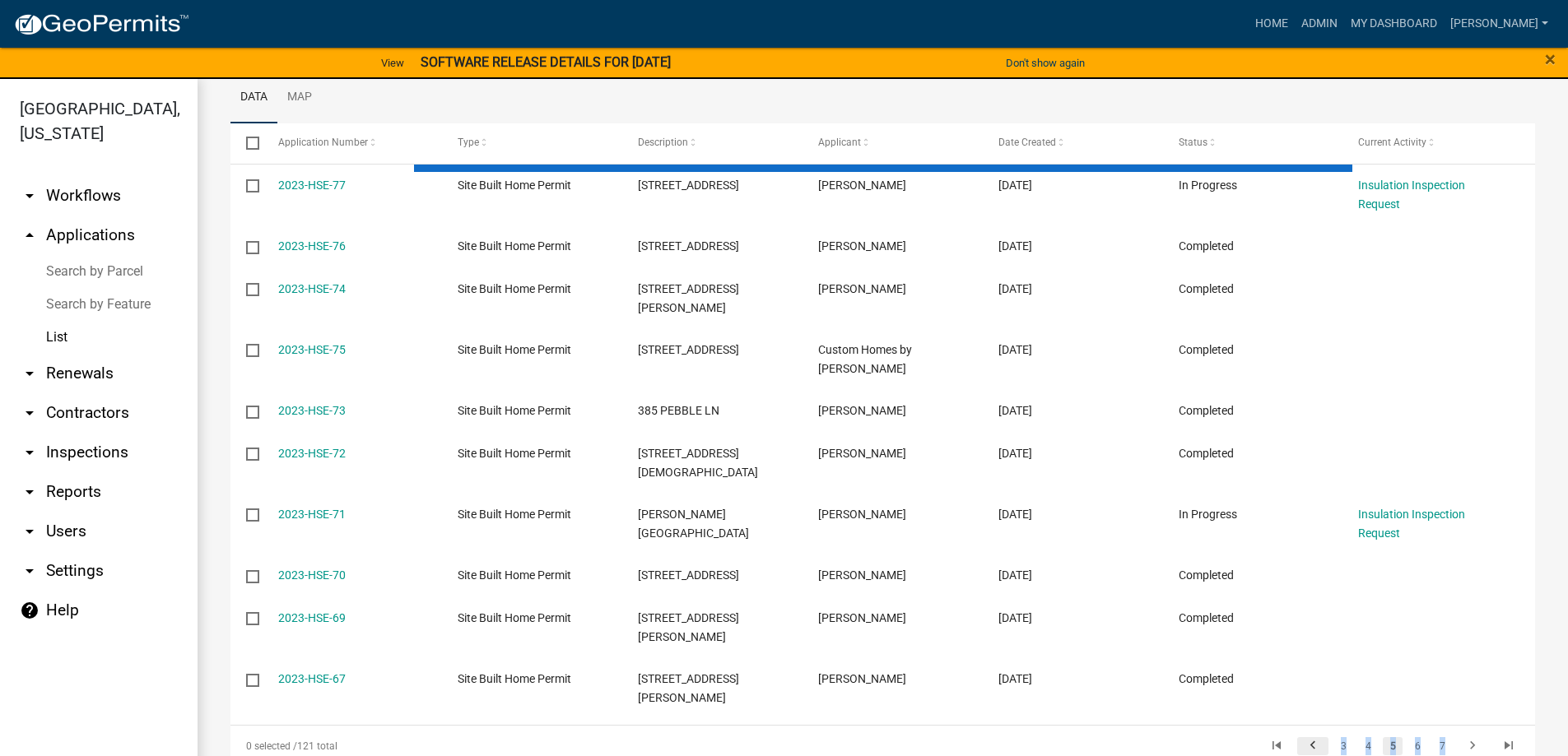
scroll to position [211, 0]
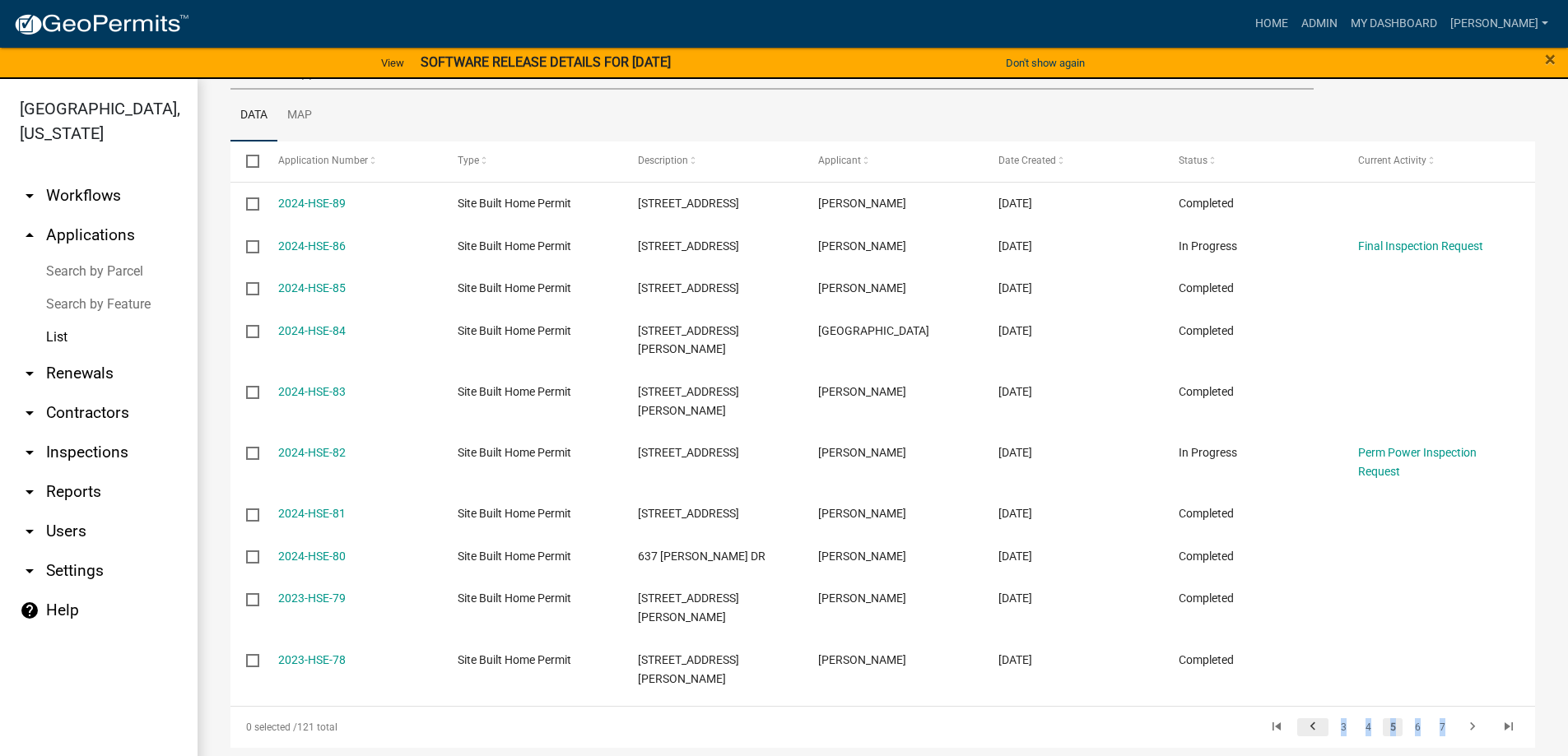
click at [1302, 719] on icon "go to previous page" at bounding box center [1312, 729] width 21 height 19
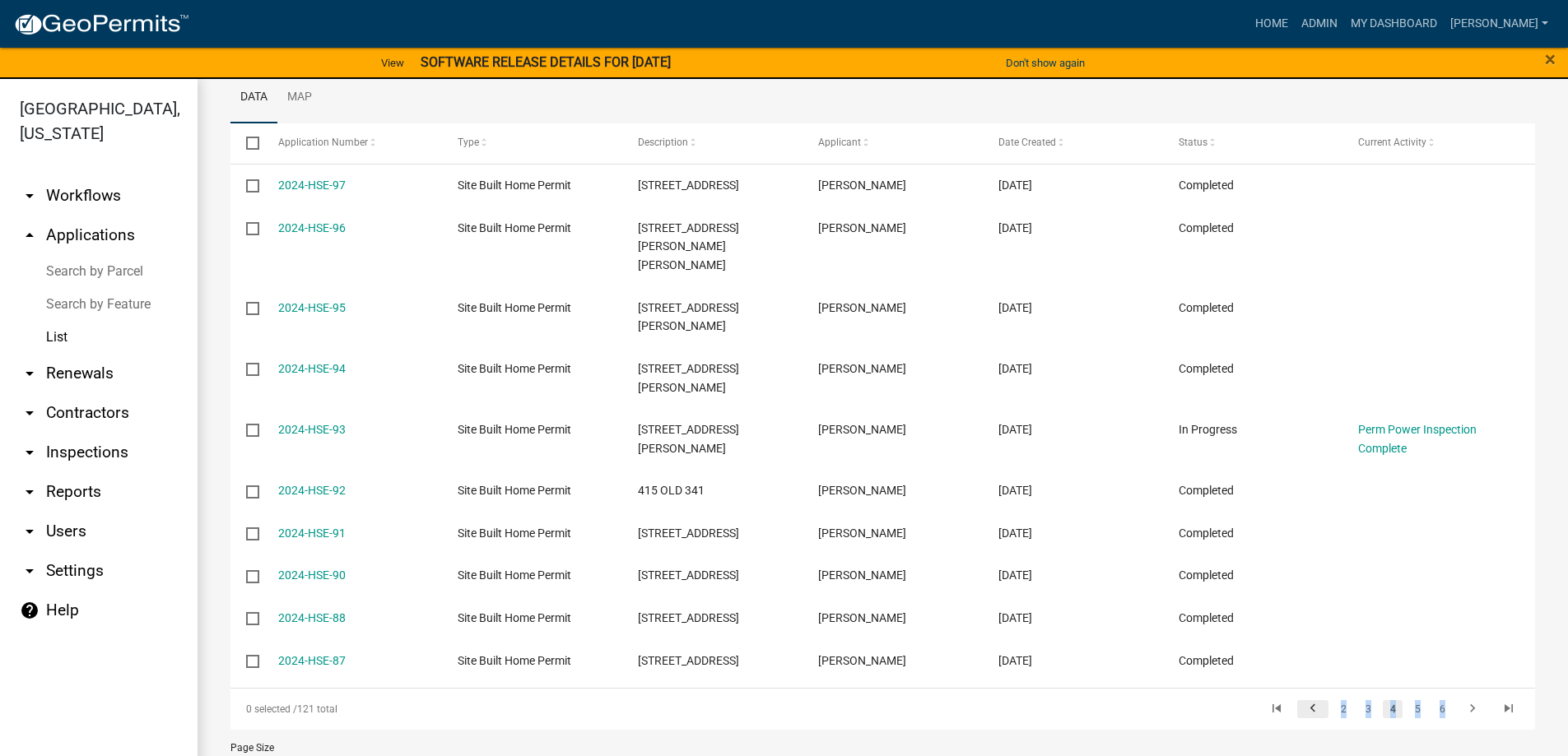
click at [1302, 702] on icon "go to previous page" at bounding box center [1312, 711] width 21 height 19
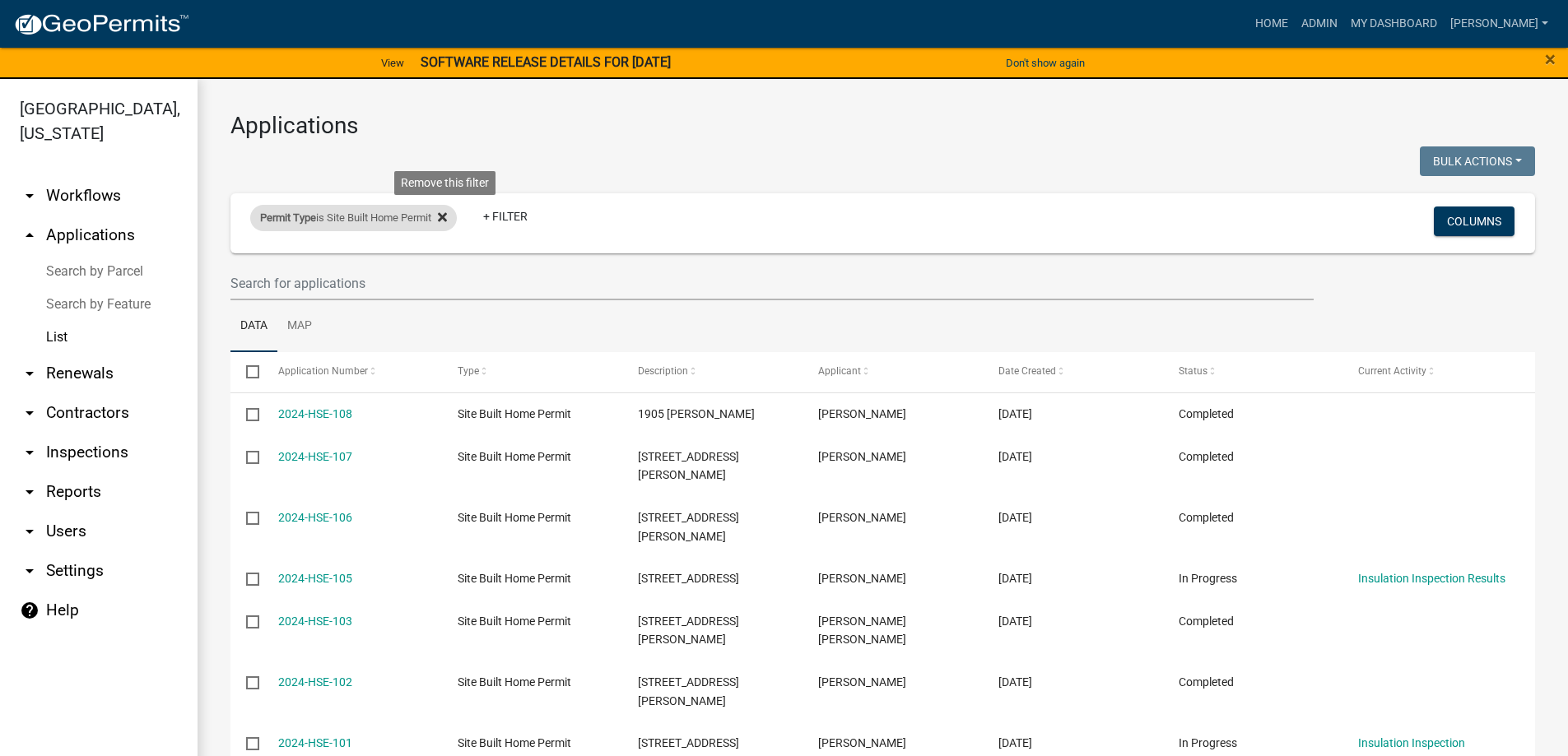
click at [447, 219] on icon at bounding box center [442, 217] width 9 height 9
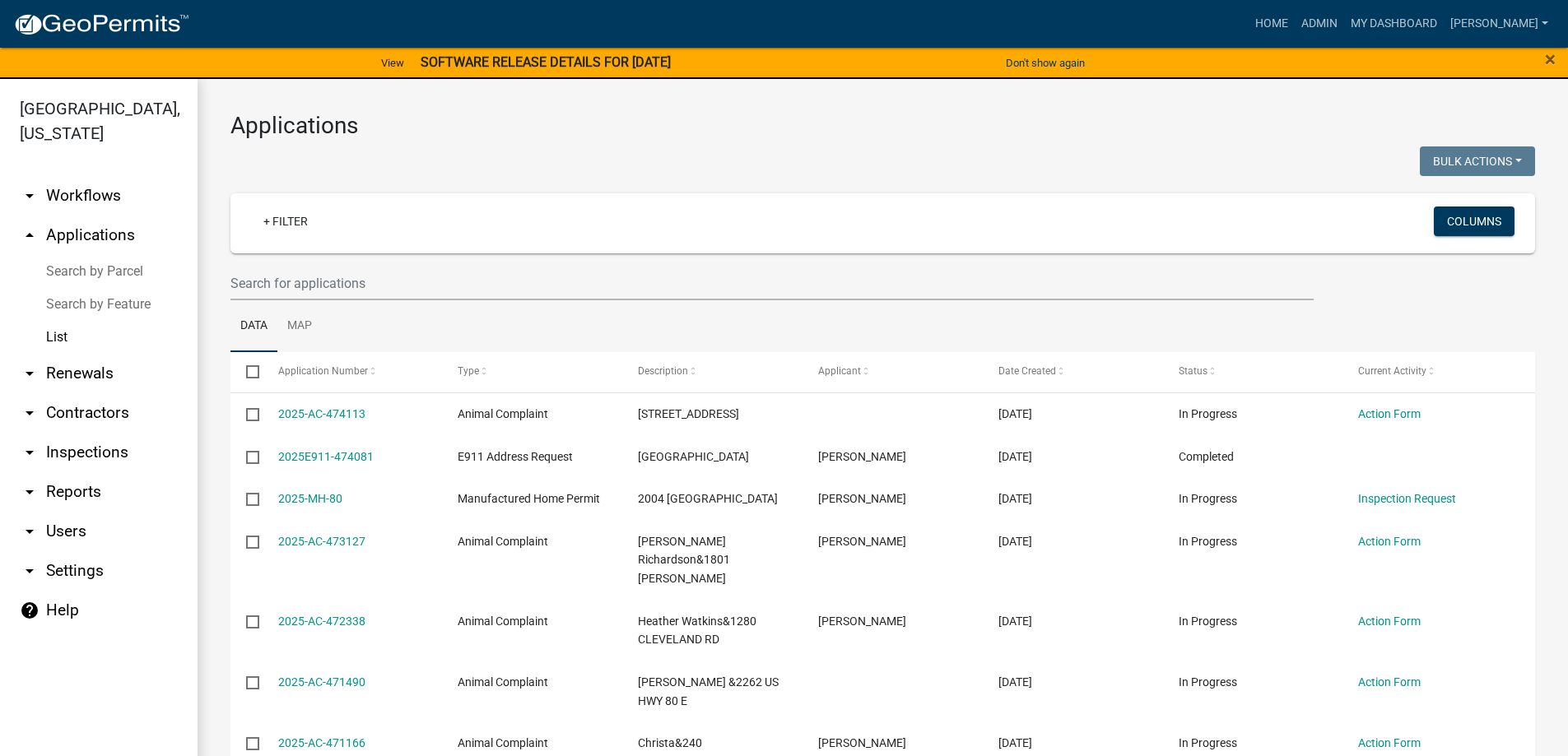
click at [53, 338] on link "List" at bounding box center [98, 337] width 197 height 33
click at [84, 234] on link "arrow_drop_up Applications" at bounding box center [98, 235] width 197 height 40
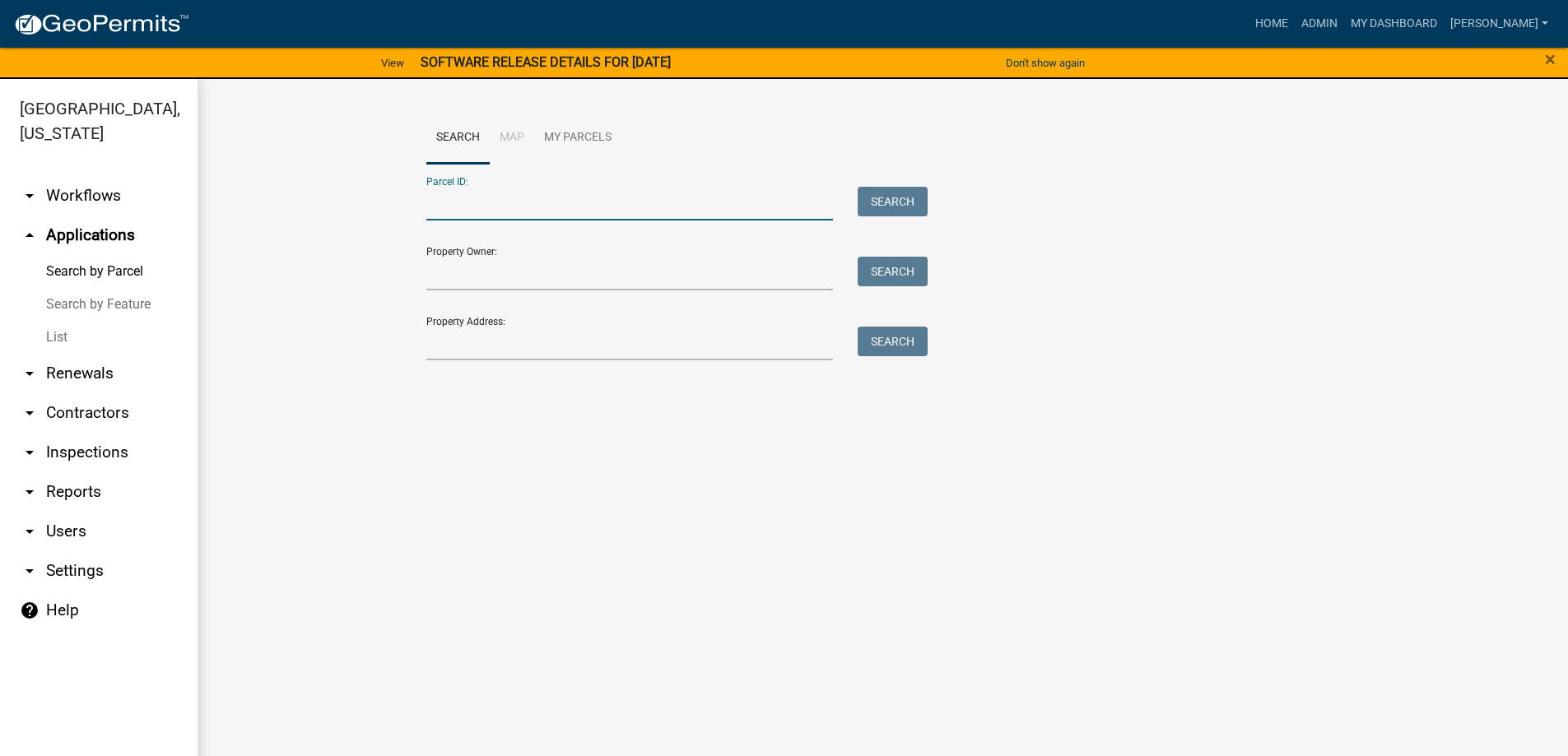
paste input "C007 080F"
type input "C007 080F"
click at [903, 202] on button "Search" at bounding box center [893, 201] width 70 height 29
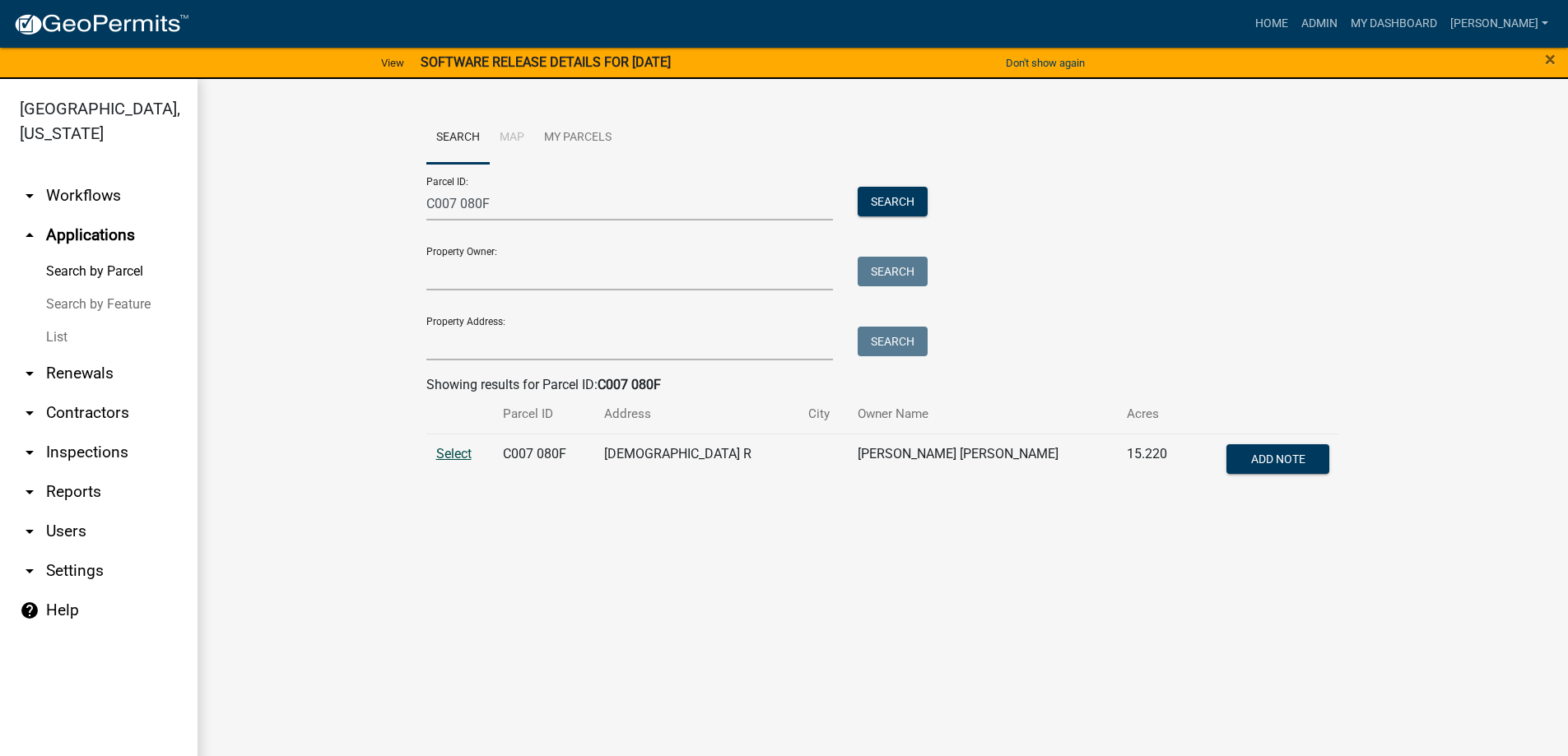
click at [460, 457] on span "Select" at bounding box center [454, 454] width 35 height 16
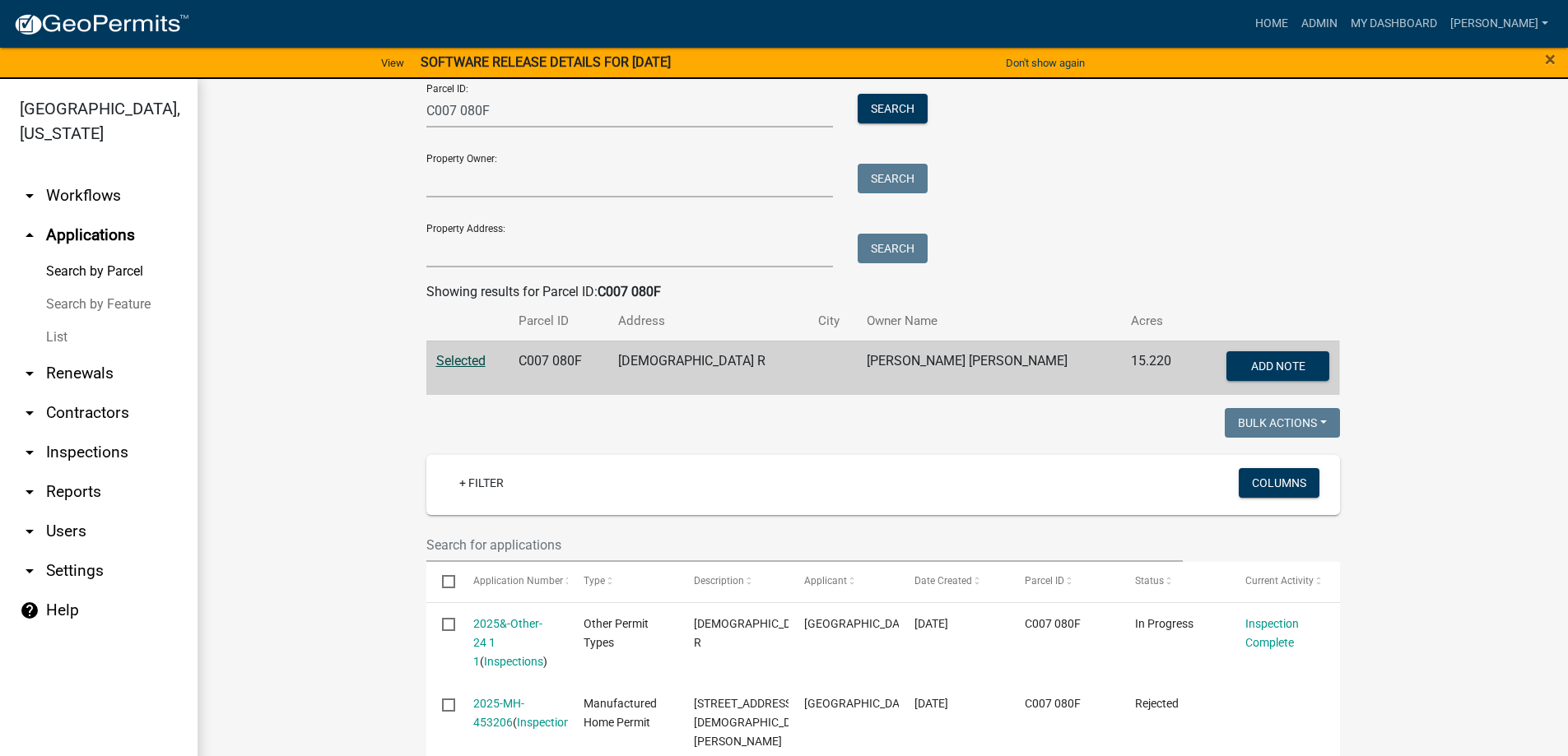
scroll to position [164, 0]
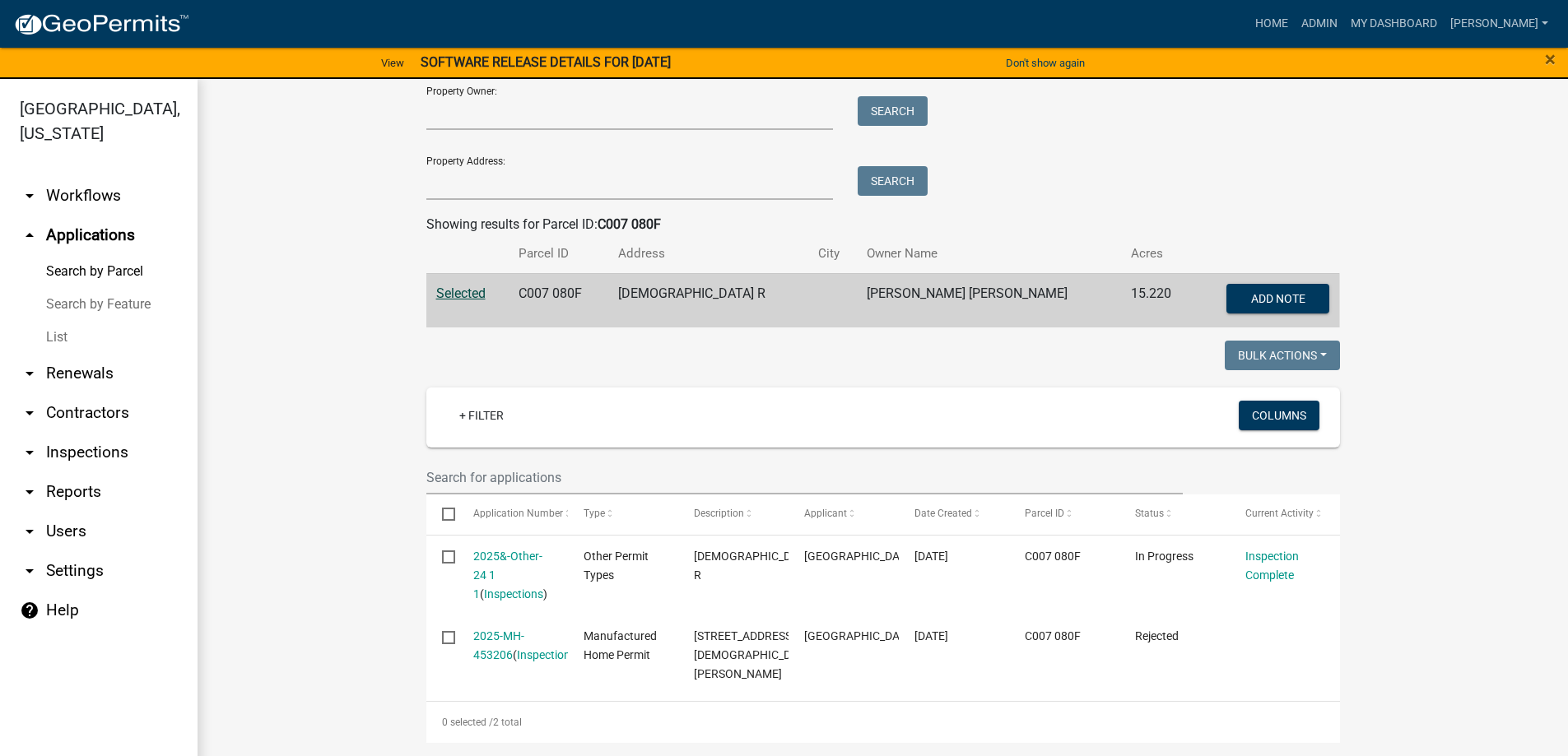
click at [1157, 556] on wm-datatable "Bulk Actions Void Expire Lock Withdraw + Filter Columns Select Application Numb…" at bounding box center [883, 542] width 913 height 402
